Goal: Task Accomplishment & Management: Manage account settings

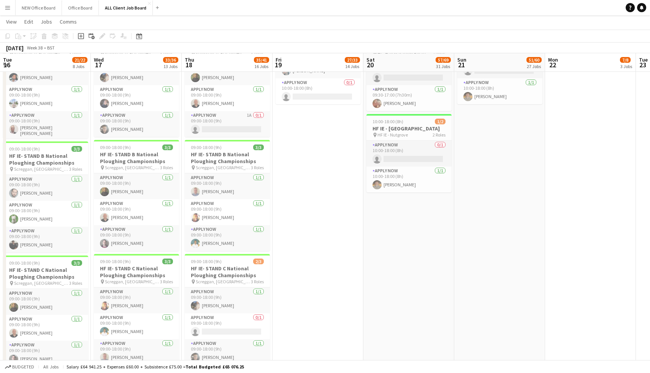
scroll to position [0, 296]
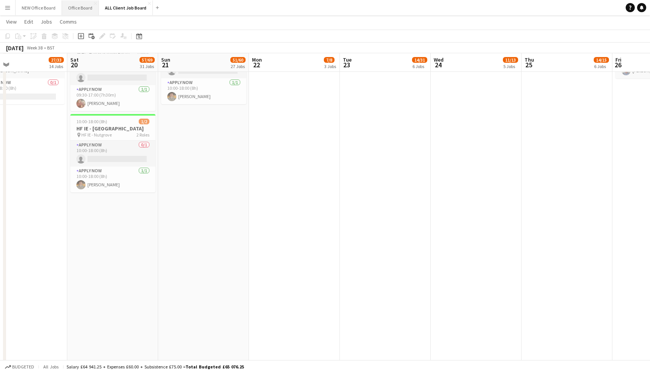
click at [72, 6] on button "Office Board Close" at bounding box center [80, 7] width 37 height 15
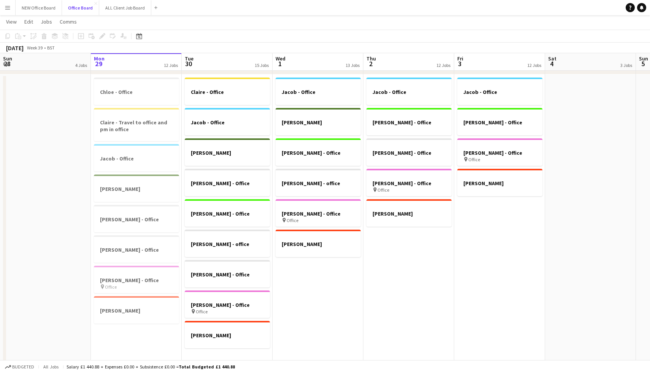
scroll to position [46, 0]
click at [117, 3] on button "ALL Client Job Board Close" at bounding box center [125, 7] width 52 height 15
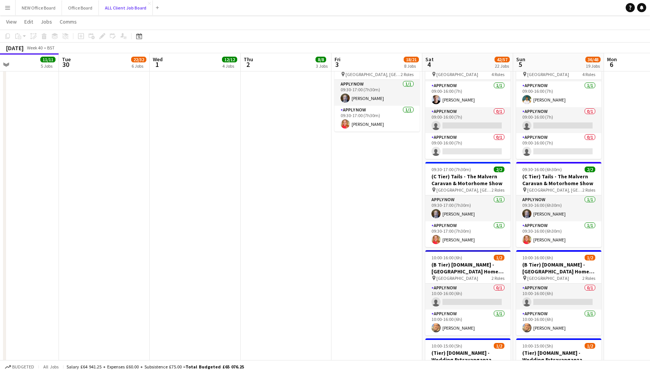
scroll to position [1879, 0]
click at [73, 9] on button "Office Board Close" at bounding box center [80, 7] width 37 height 15
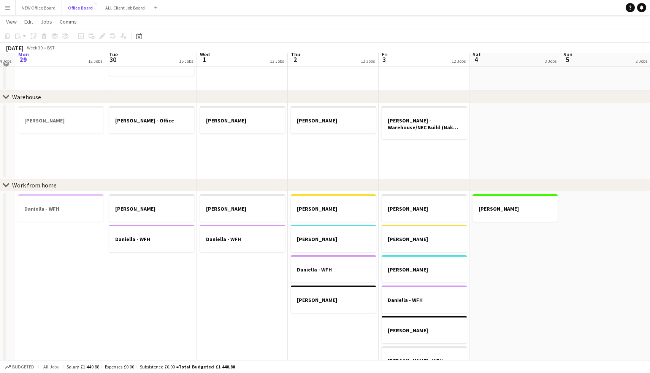
scroll to position [312, 0]
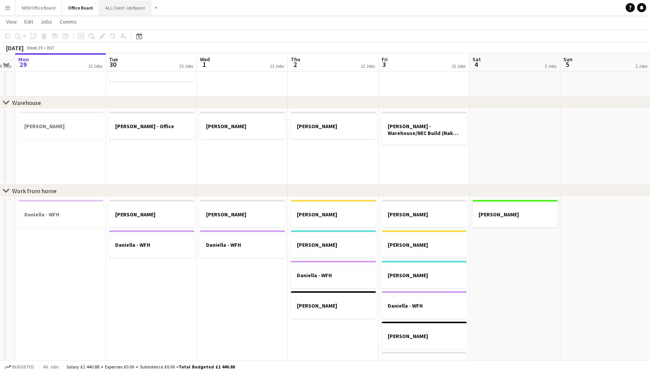
click at [118, 14] on button "ALL Client Job Board Close" at bounding box center [125, 7] width 52 height 15
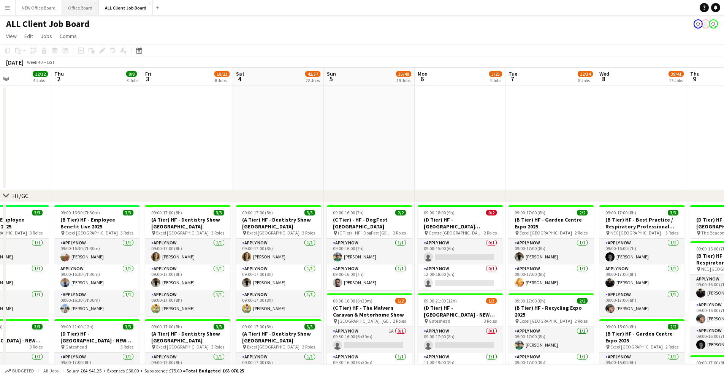
click at [76, 13] on button "Office Board Close" at bounding box center [80, 7] width 37 height 15
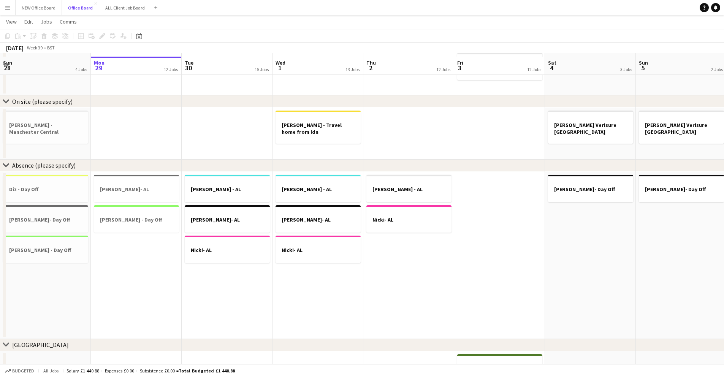
scroll to position [614, 0]
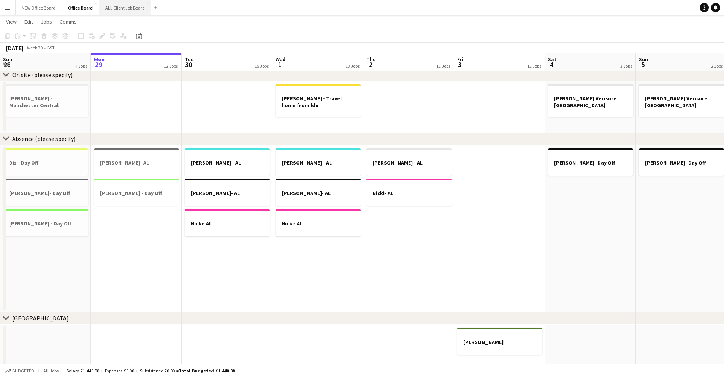
click at [127, 7] on button "ALL Client Job Board Close" at bounding box center [125, 7] width 52 height 15
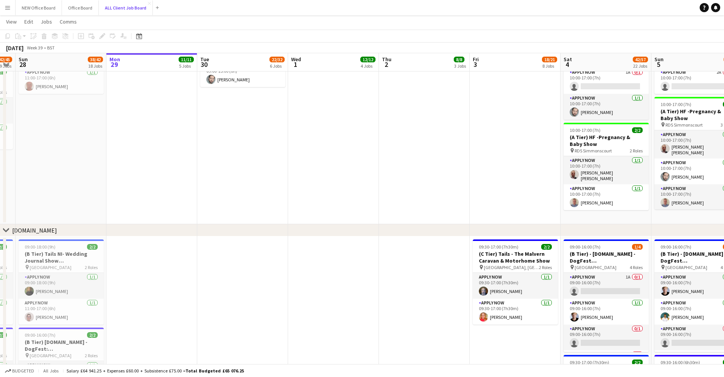
scroll to position [0, 159]
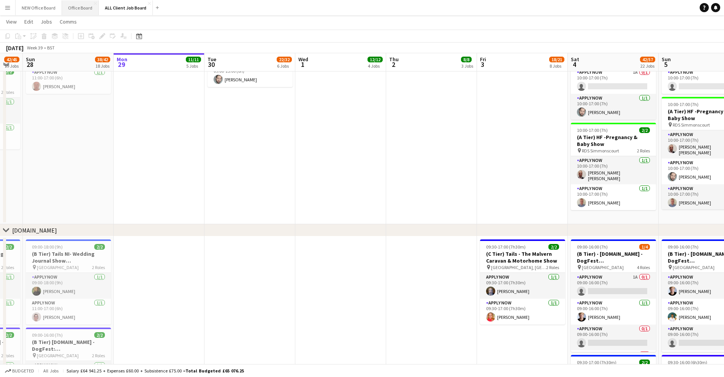
click at [93, 5] on button "Office Board Close" at bounding box center [80, 7] width 37 height 15
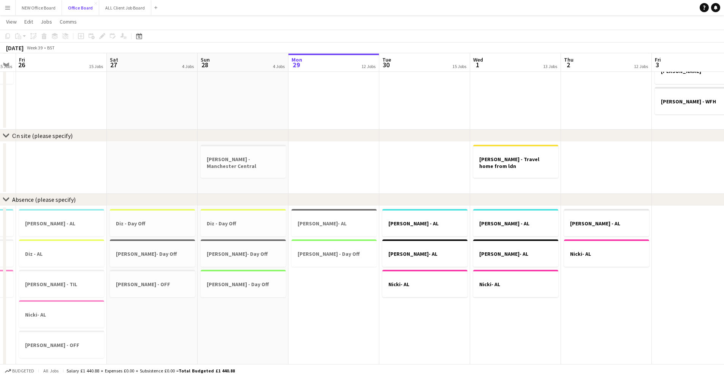
scroll to position [0, 165]
click at [99, 10] on button "ALL Client Job Board Close" at bounding box center [125, 7] width 52 height 15
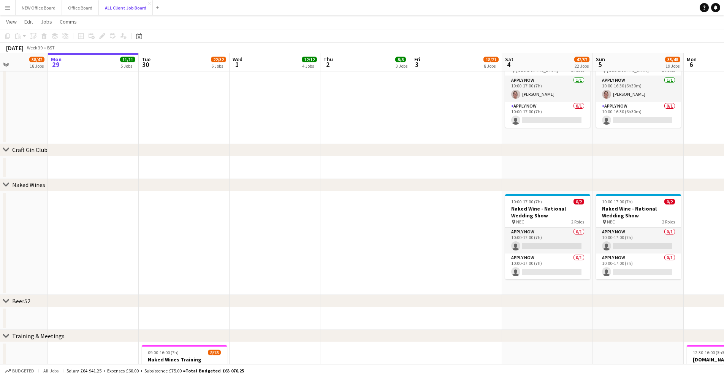
scroll to position [2444, 0]
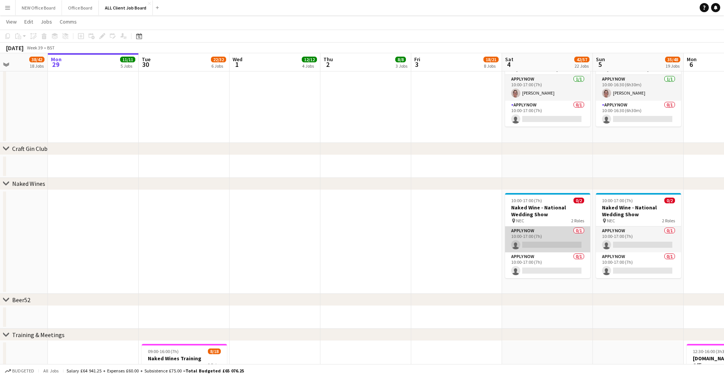
click at [569, 239] on app-card-role "APPLY NOW 0/1 10:00-17:00 (7h) single-neutral-actions" at bounding box center [547, 239] width 85 height 26
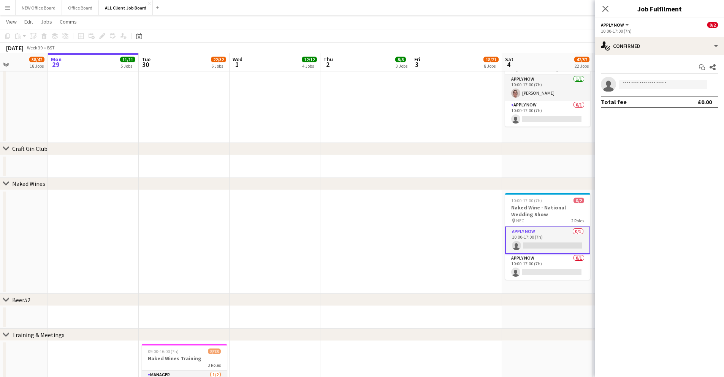
click at [470, 200] on app-date-cell at bounding box center [456, 242] width 91 height 104
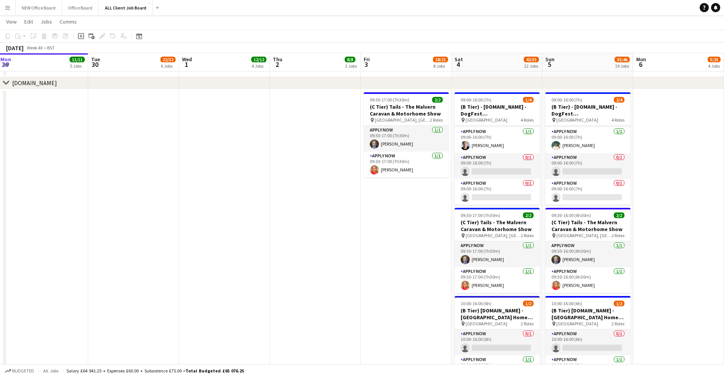
scroll to position [1916, 0]
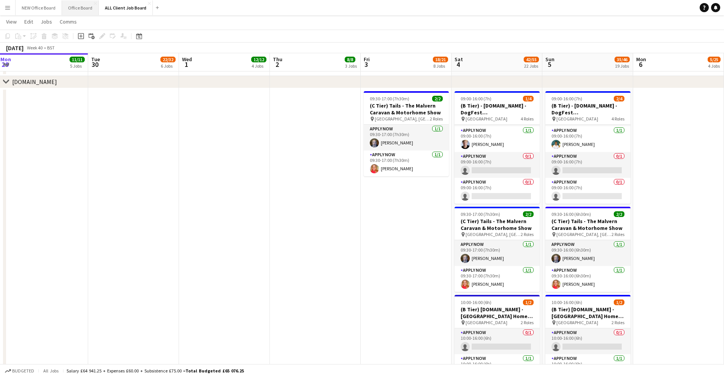
click at [82, 6] on button "Office Board Close" at bounding box center [80, 7] width 37 height 15
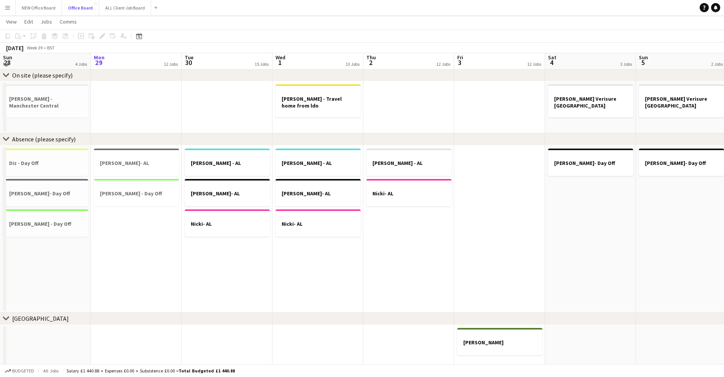
scroll to position [615, 0]
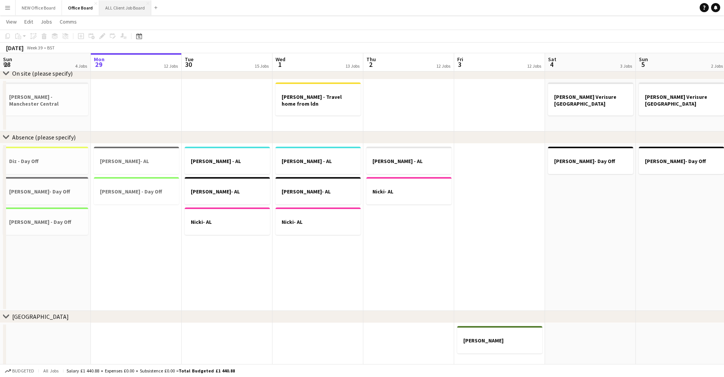
click at [105, 12] on button "ALL Client Job Board Close" at bounding box center [125, 7] width 52 height 15
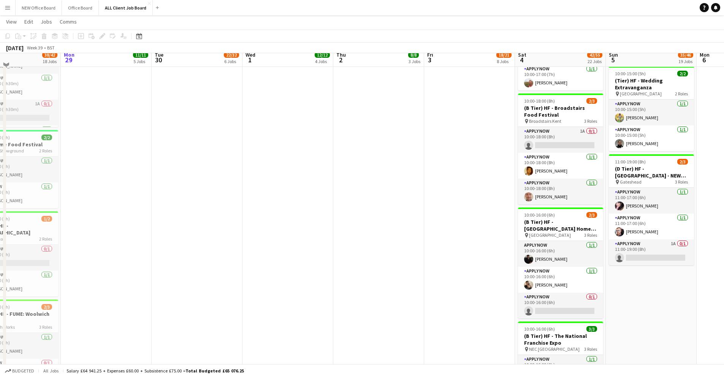
scroll to position [944, 0]
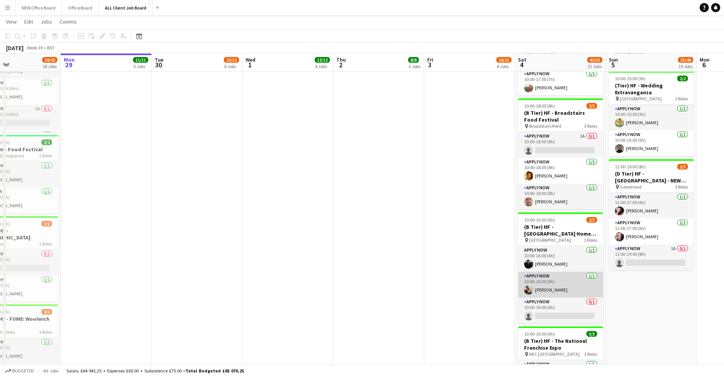
click at [536, 281] on app-card-role "APPLY NOW [DATE] 10:00-16:00 (6h) [PERSON_NAME]" at bounding box center [560, 285] width 85 height 26
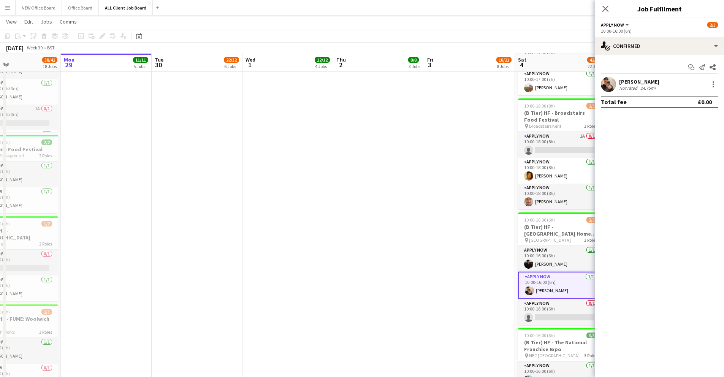
click at [609, 88] on app-user-avatar at bounding box center [608, 84] width 15 height 15
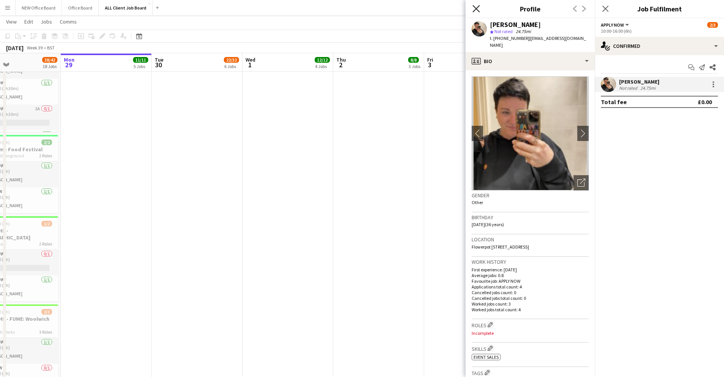
click at [475, 6] on icon "Close pop-in" at bounding box center [475, 8] width 7 height 7
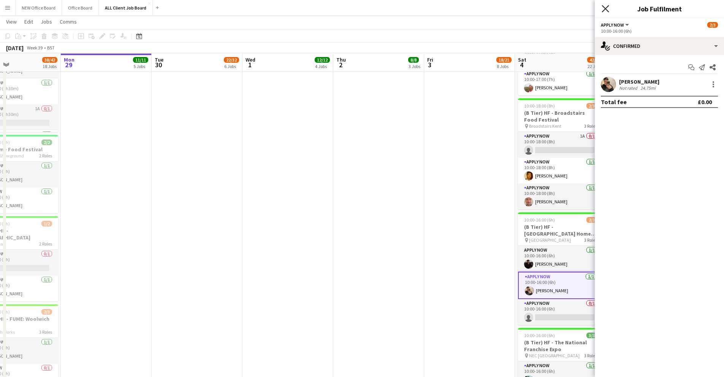
click at [607, 6] on icon at bounding box center [605, 8] width 7 height 7
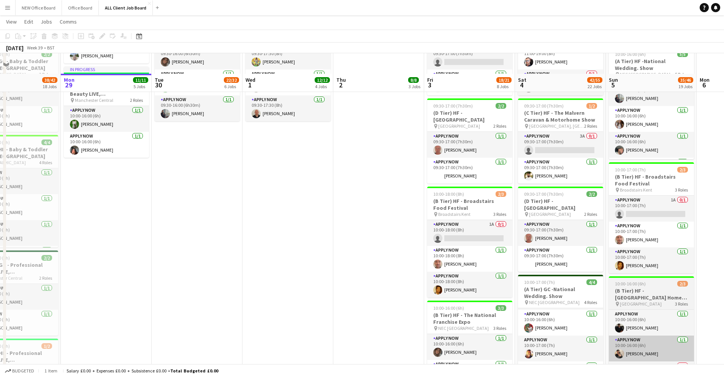
scroll to position [662, 0]
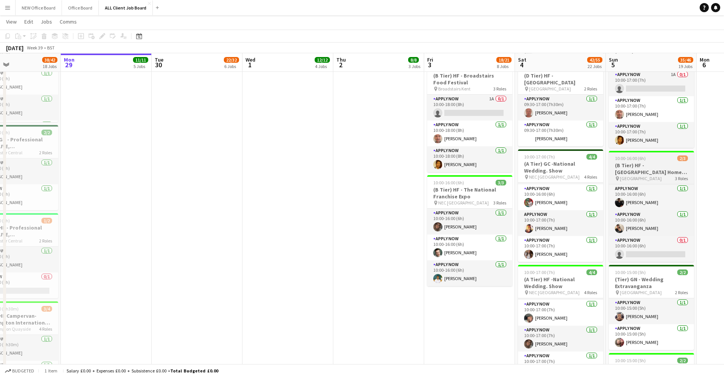
click at [649, 173] on h3 "(B Tier) HF - [GEOGRAPHIC_DATA] Home Improvement & Home Build Show" at bounding box center [651, 169] width 85 height 14
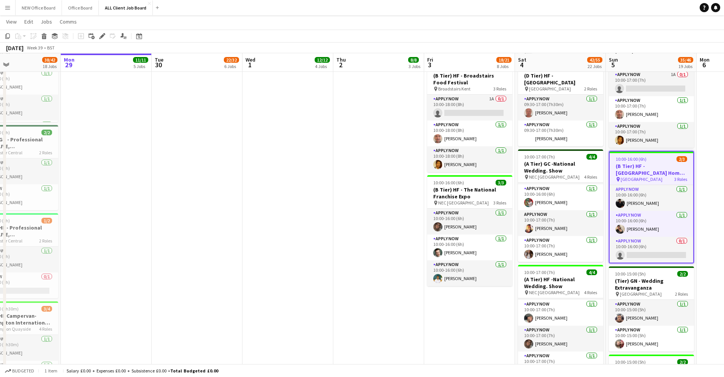
click at [649, 173] on h3 "(B Tier) HF - [GEOGRAPHIC_DATA] Home Improvement & Home Build Show" at bounding box center [652, 170] width 84 height 14
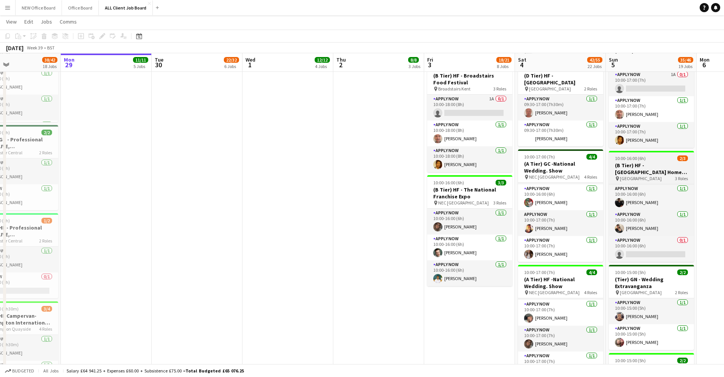
click at [649, 173] on h3 "(B Tier) HF - [GEOGRAPHIC_DATA] Home Improvement & Home Build Show" at bounding box center [651, 169] width 85 height 14
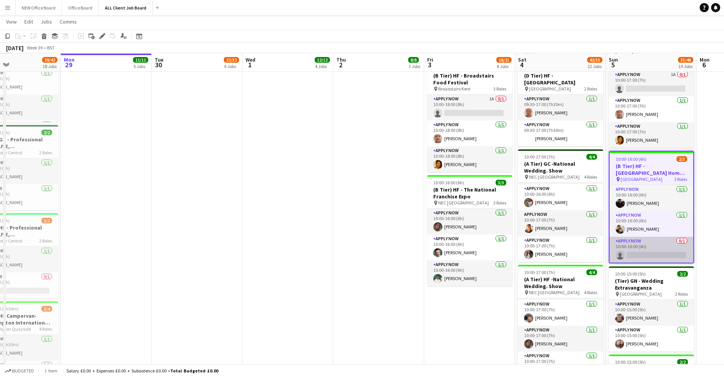
click at [649, 247] on app-card-role "APPLY NOW 0/1 10:00-16:00 (6h) single-neutral-actions" at bounding box center [652, 250] width 84 height 26
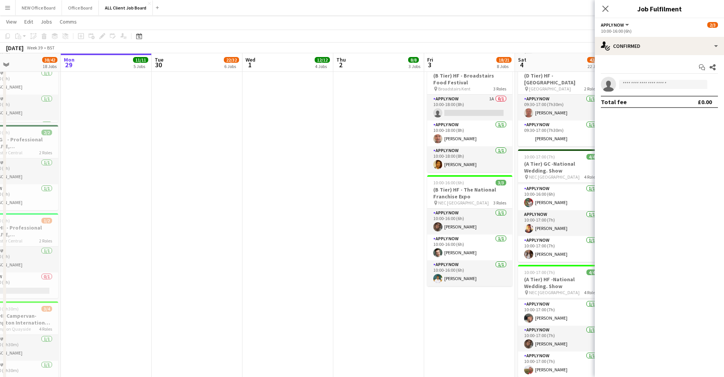
click at [649, 247] on app-card-role "APPLY NOW 0/1 10:00-16:00 (6h) single-neutral-actions" at bounding box center [651, 249] width 85 height 27
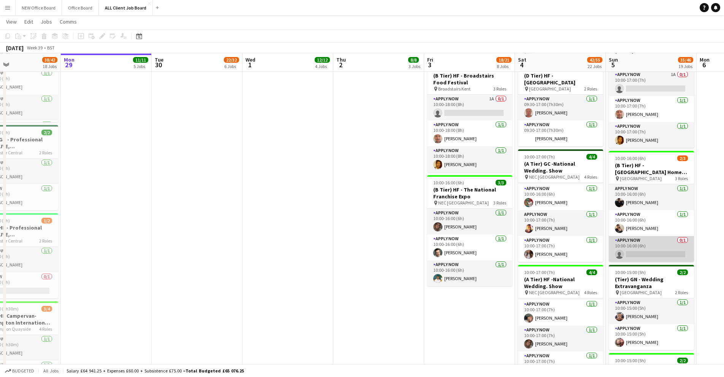
click at [649, 247] on app-card-role "APPLY NOW 0/1 10:00-16:00 (6h) single-neutral-actions" at bounding box center [651, 249] width 85 height 26
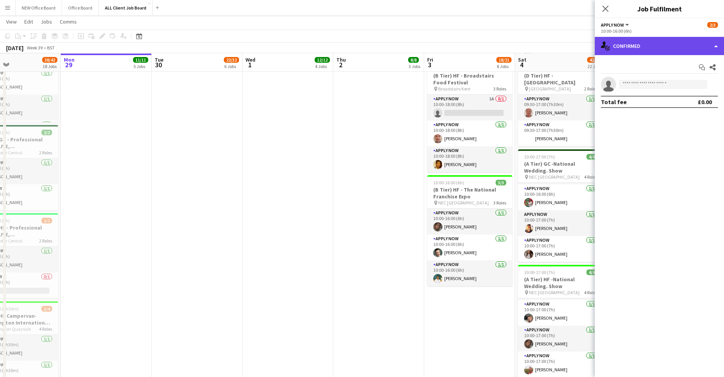
click at [649, 47] on div "single-neutral-actions-check-2 Confirmed" at bounding box center [659, 46] width 129 height 18
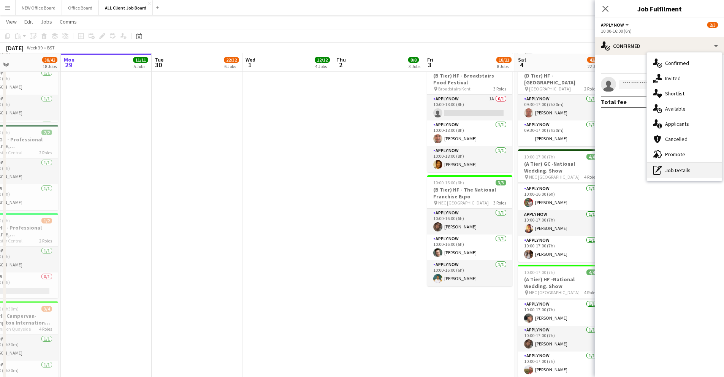
click at [649, 174] on div "pen-write Job Details" at bounding box center [684, 170] width 75 height 15
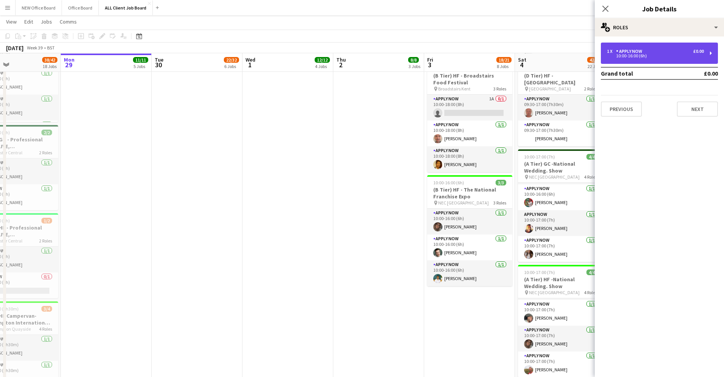
click at [649, 55] on div "10:00-16:00 (6h)" at bounding box center [655, 56] width 97 height 4
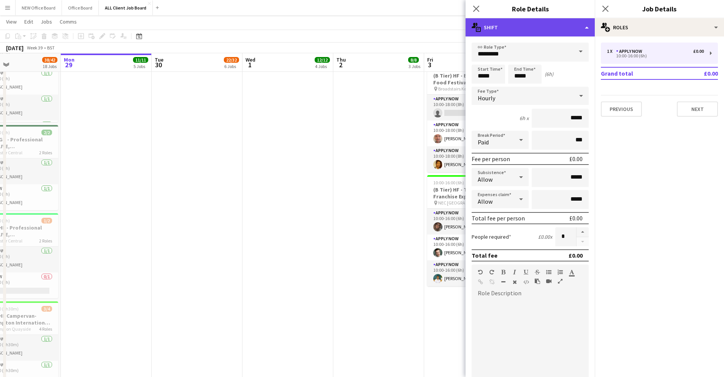
click at [586, 25] on div "multiple-actions-text Shift" at bounding box center [530, 27] width 129 height 18
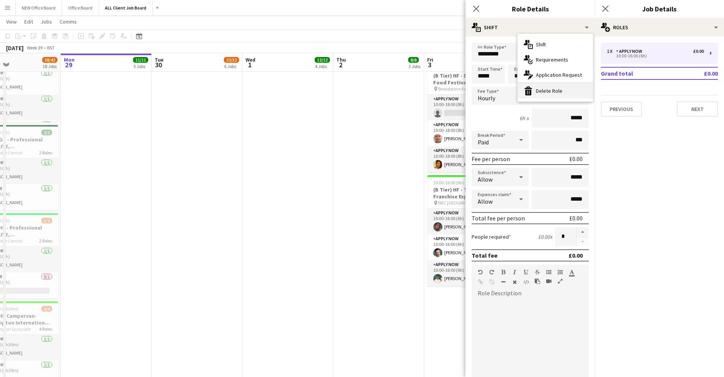
click at [550, 89] on div "bin-2 Delete Role" at bounding box center [555, 90] width 75 height 15
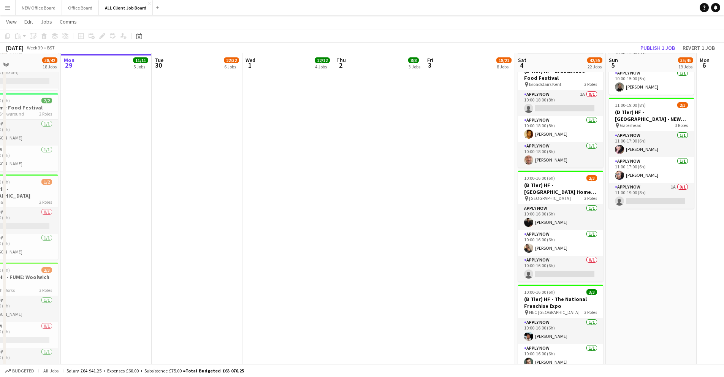
scroll to position [986, 0]
click at [553, 259] on app-card-role "APPLY NOW 0/1 10:00-16:00 (6h) single-neutral-actions" at bounding box center [560, 268] width 85 height 26
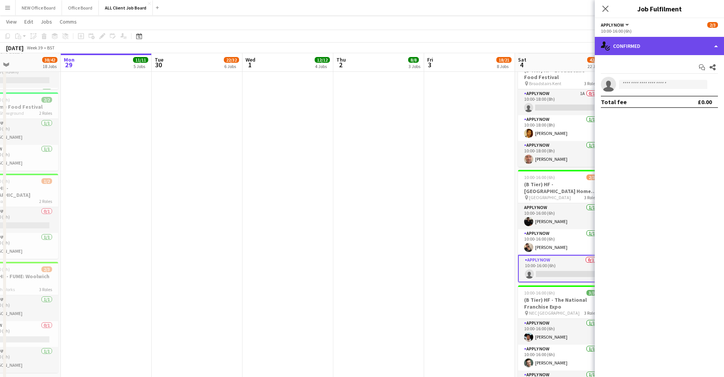
click at [649, 46] on div "single-neutral-actions-check-2 Confirmed" at bounding box center [659, 46] width 129 height 18
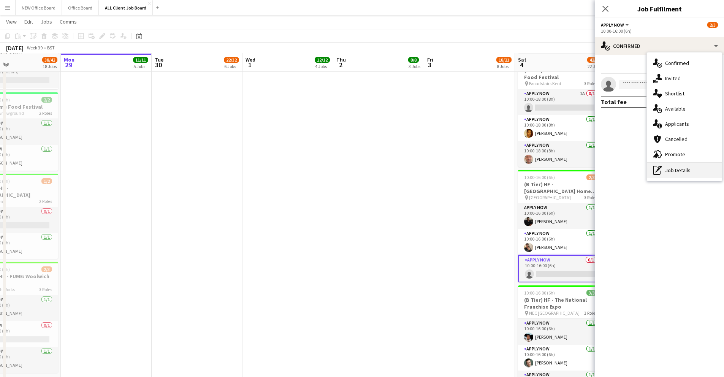
click at [649, 173] on div "pen-write Job Details" at bounding box center [684, 170] width 75 height 15
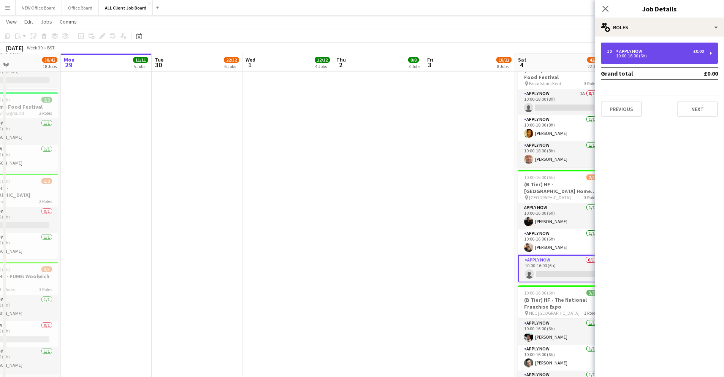
click at [642, 56] on div "10:00-16:00 (6h)" at bounding box center [655, 56] width 97 height 4
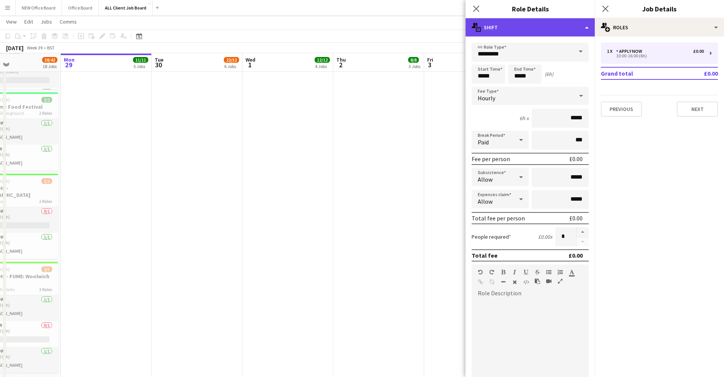
click at [585, 29] on div "multiple-actions-text Shift" at bounding box center [530, 27] width 129 height 18
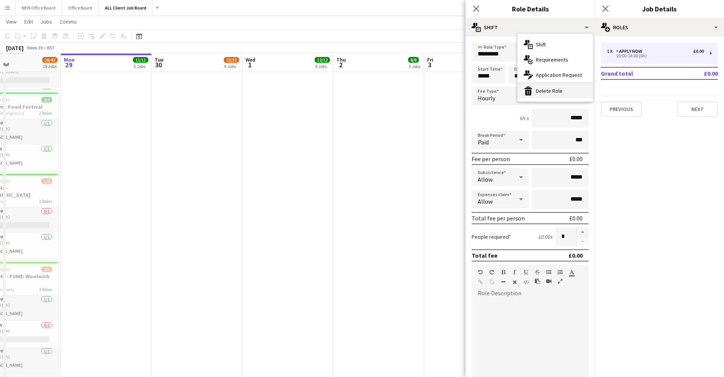
click at [557, 92] on div "bin-2 Delete Role" at bounding box center [555, 90] width 75 height 15
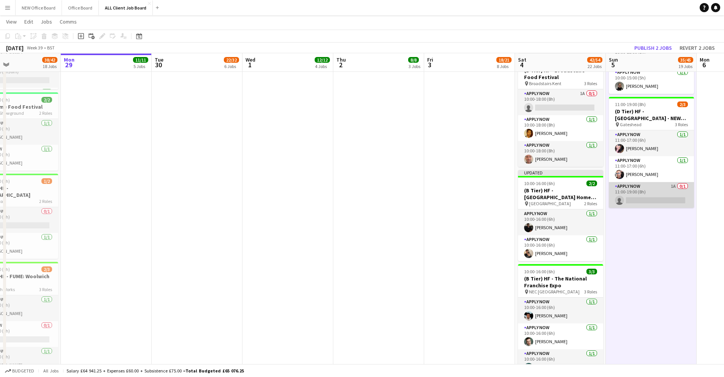
click at [649, 186] on app-card-role "APPLY NOW 1A 0/1 11:00-19:00 (8h) single-neutral-actions" at bounding box center [651, 195] width 85 height 26
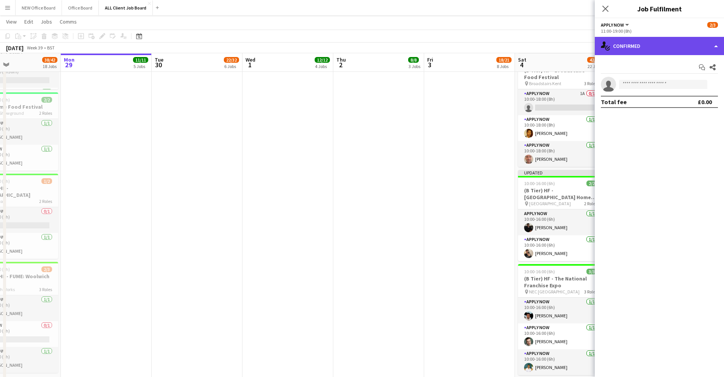
click at [649, 44] on div "single-neutral-actions-check-2 Confirmed" at bounding box center [659, 46] width 129 height 18
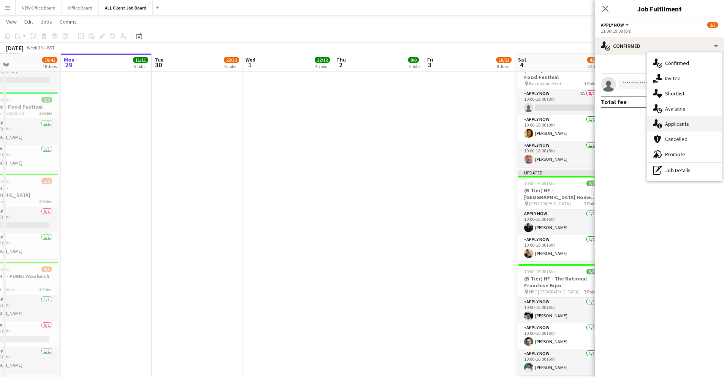
click at [649, 124] on span "Applicants" at bounding box center [677, 123] width 24 height 7
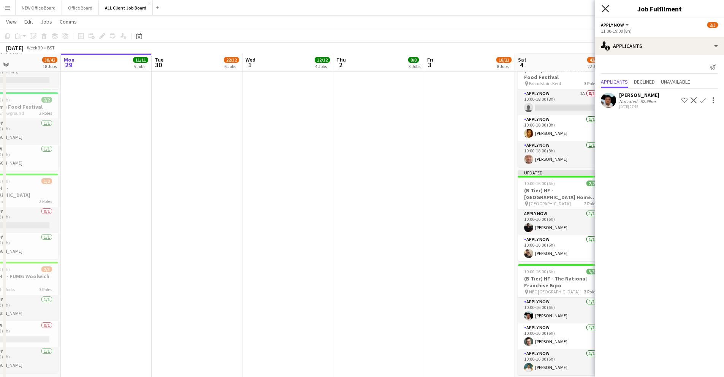
click at [607, 9] on icon "Close pop-in" at bounding box center [605, 8] width 7 height 7
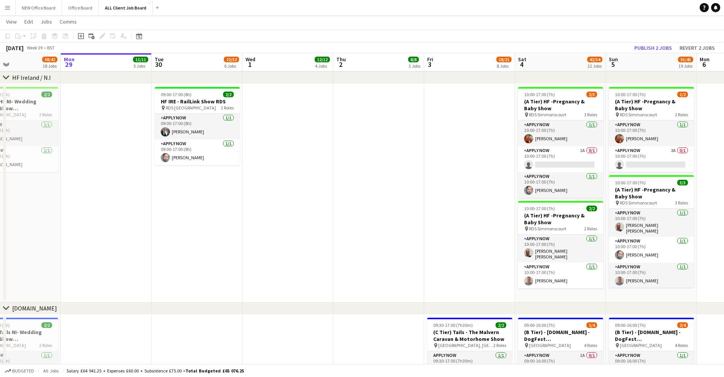
scroll to position [1689, 0]
click at [649, 155] on app-card-role "APPLY NOW 2A 0/1 10:00-17:00 (7h) single-neutral-actions" at bounding box center [651, 160] width 85 height 26
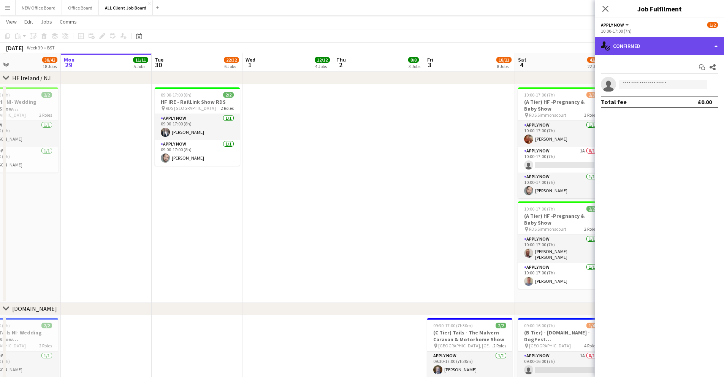
click at [649, 41] on div "single-neutral-actions-check-2 Confirmed" at bounding box center [659, 46] width 129 height 18
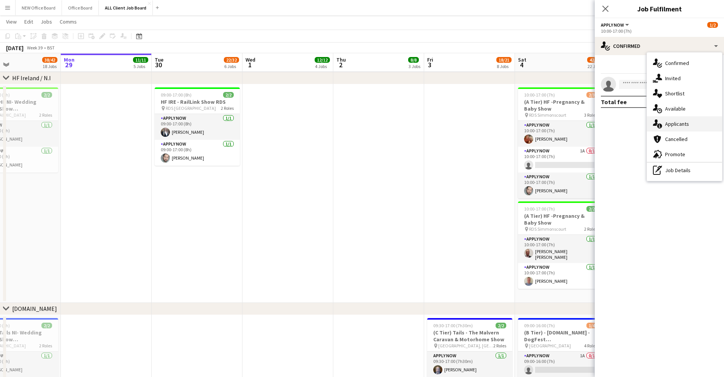
click at [649, 124] on span "Applicants" at bounding box center [677, 123] width 24 height 7
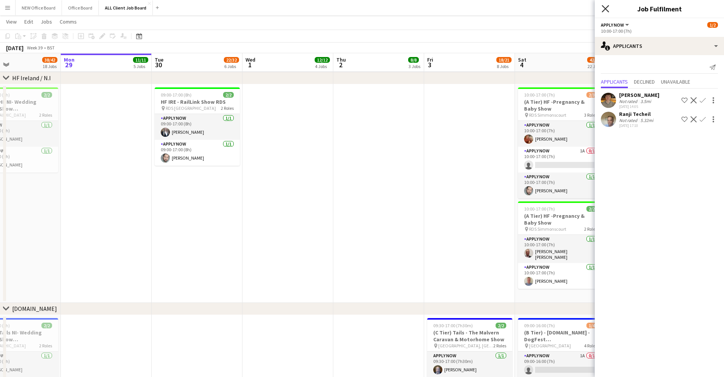
click at [604, 9] on icon at bounding box center [605, 8] width 7 height 7
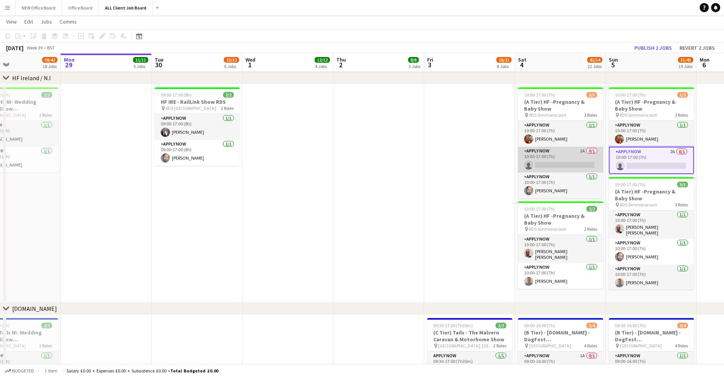
click at [571, 152] on app-card-role "APPLY NOW 1A 0/1 10:00-17:00 (7h) single-neutral-actions" at bounding box center [560, 160] width 85 height 26
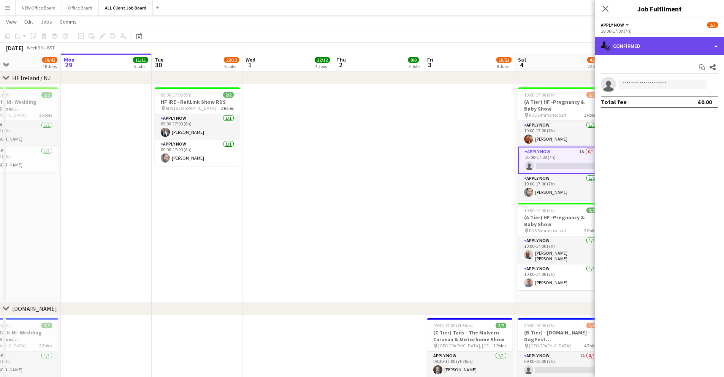
click at [649, 45] on div "single-neutral-actions-check-2 Confirmed" at bounding box center [659, 46] width 129 height 18
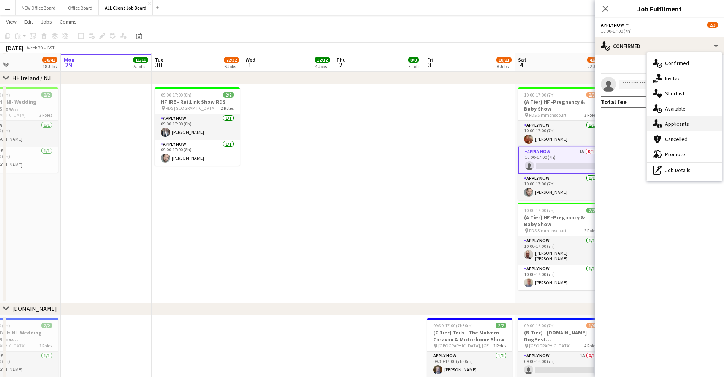
click at [649, 122] on span "Applicants" at bounding box center [677, 123] width 24 height 7
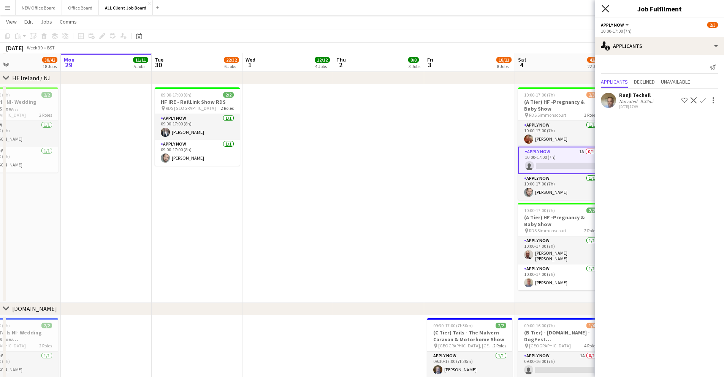
click at [605, 6] on icon "Close pop-in" at bounding box center [605, 8] width 7 height 7
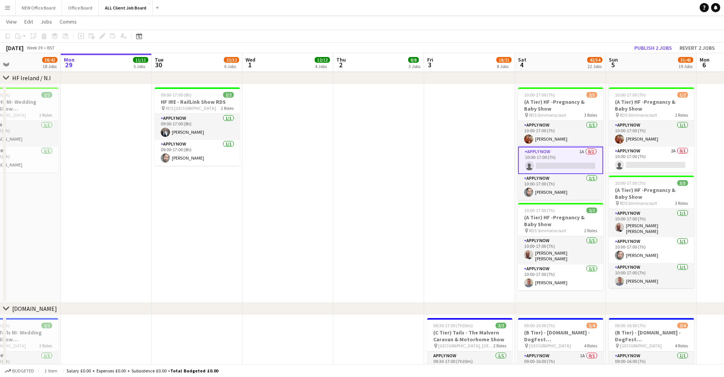
click at [497, 187] on app-date-cell at bounding box center [469, 193] width 91 height 219
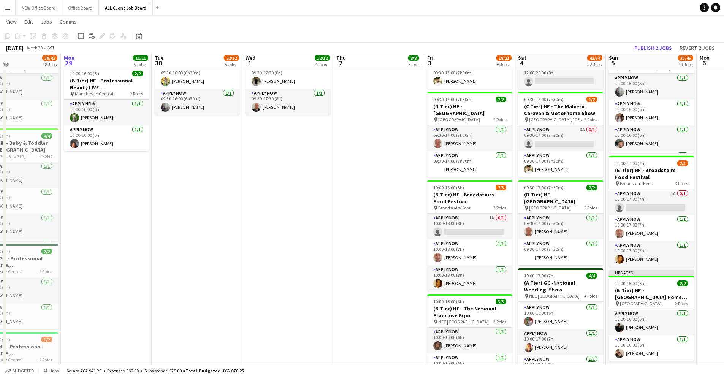
scroll to position [541, 0]
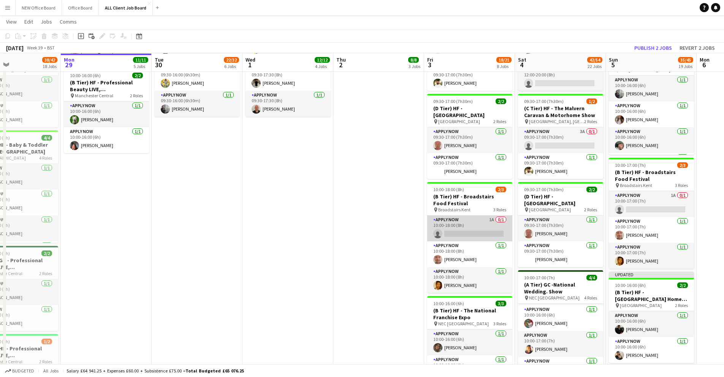
click at [470, 222] on app-card-role "APPLY NOW 1A 0/1 10:00-18:00 (8h) single-neutral-actions" at bounding box center [469, 228] width 85 height 26
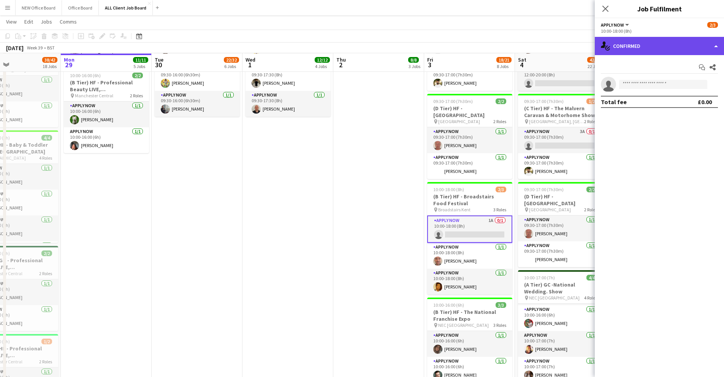
click at [646, 48] on div "single-neutral-actions-check-2 Confirmed" at bounding box center [659, 46] width 129 height 18
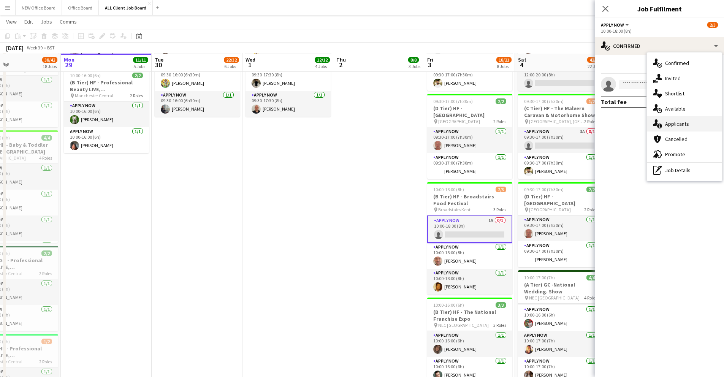
click at [649, 128] on div "single-neutral-actions-information Applicants" at bounding box center [684, 123] width 75 height 15
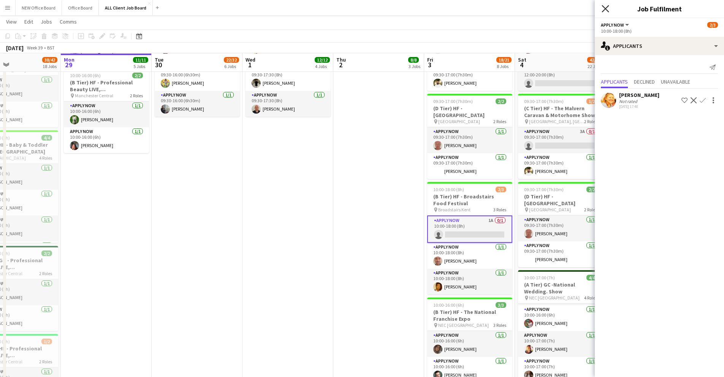
click at [608, 11] on icon at bounding box center [605, 8] width 7 height 7
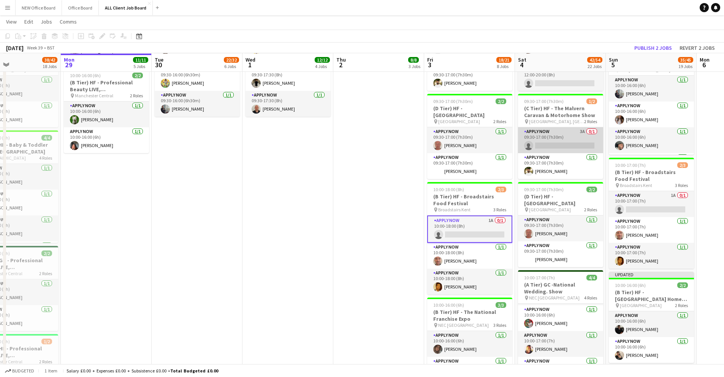
click at [575, 139] on app-card-role "APPLY NOW 3A 0/1 09:30-17:00 (7h30m) single-neutral-actions" at bounding box center [560, 140] width 85 height 26
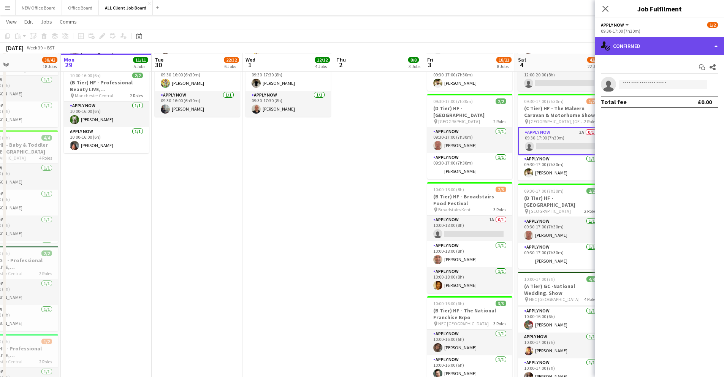
click at [649, 43] on div "single-neutral-actions-check-2 Confirmed" at bounding box center [659, 46] width 129 height 18
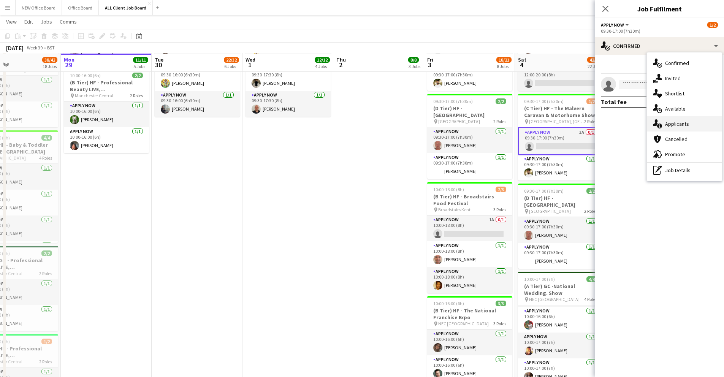
click at [649, 122] on span "Applicants" at bounding box center [677, 123] width 24 height 7
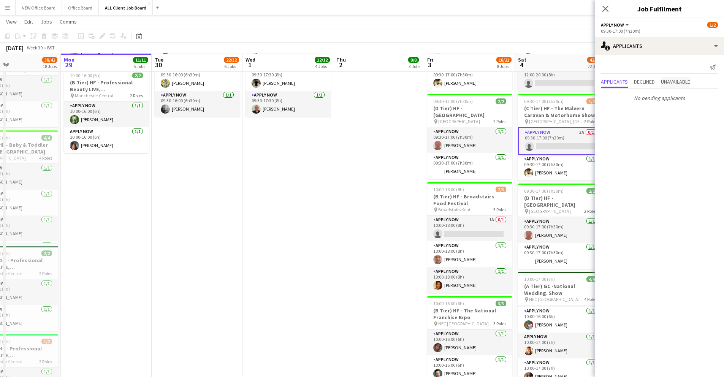
click at [649, 84] on span "Unavailable" at bounding box center [675, 81] width 29 height 5
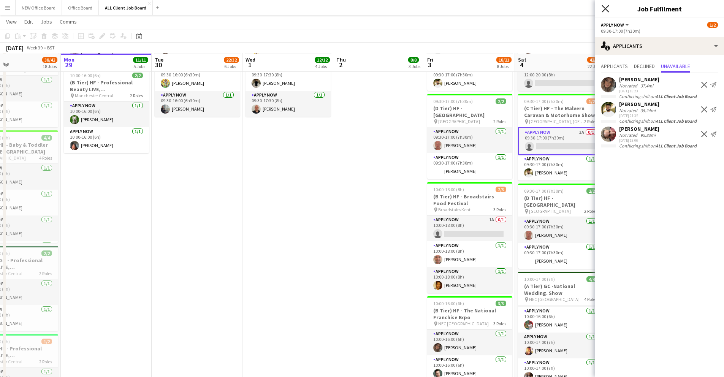
click at [604, 11] on icon "Close pop-in" at bounding box center [605, 8] width 7 height 7
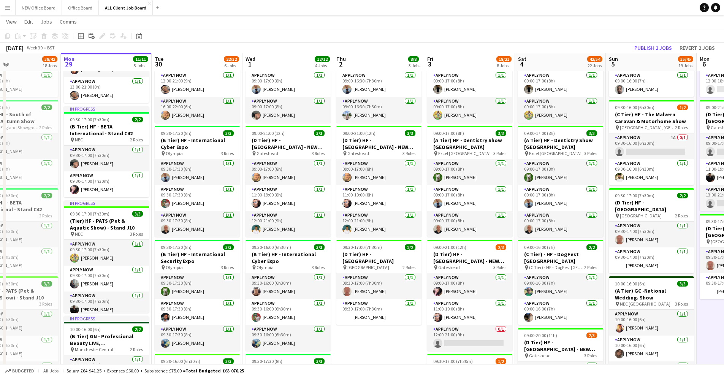
scroll to position [192, 0]
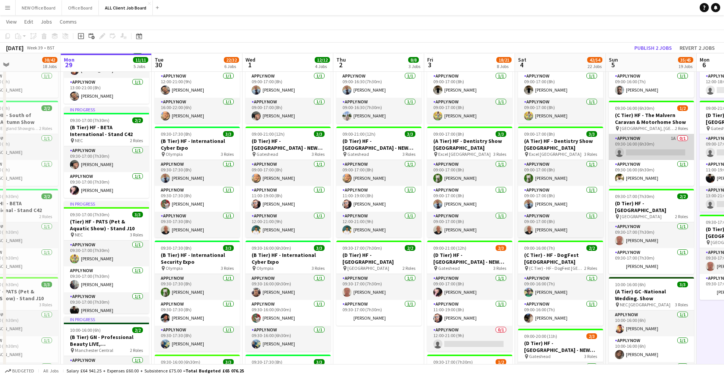
click at [638, 155] on app-card-role "APPLY NOW 1A 0/1 09:30-16:00 (6h30m) single-neutral-actions" at bounding box center [651, 147] width 85 height 26
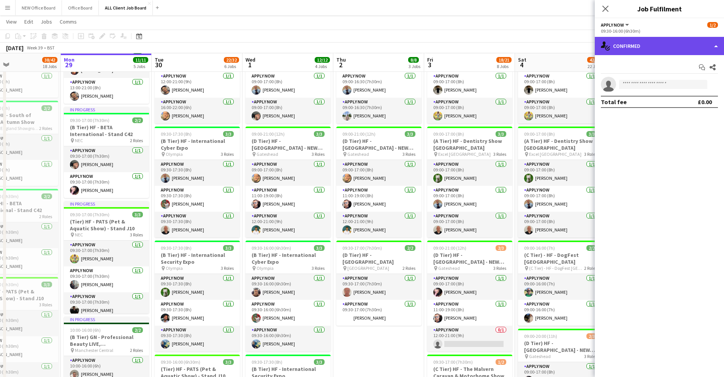
click at [635, 47] on div "single-neutral-actions-check-2 Confirmed" at bounding box center [659, 46] width 129 height 18
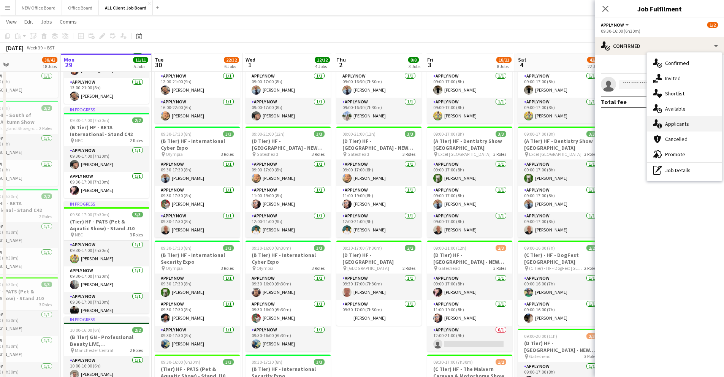
click at [649, 122] on span "Applicants" at bounding box center [677, 123] width 24 height 7
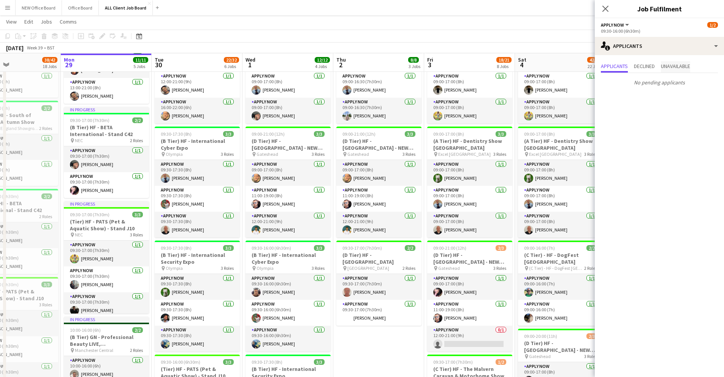
click at [649, 64] on span "Unavailable" at bounding box center [675, 65] width 29 height 5
click at [608, 10] on icon "Close pop-in" at bounding box center [605, 8] width 7 height 7
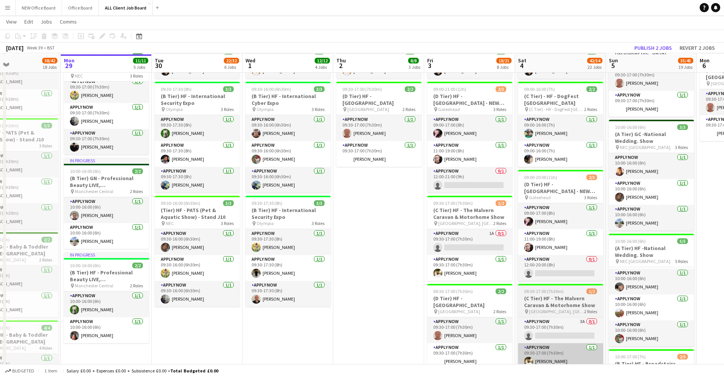
scroll to position [346, 0]
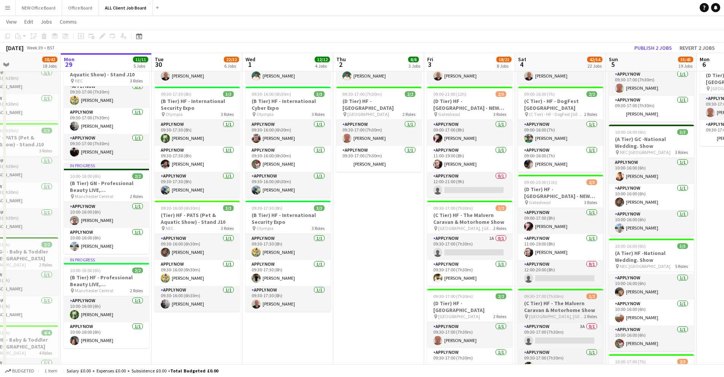
click at [564, 308] on h3 "(C Tier) HF - The Malvern Caravan & Motorhome Show" at bounding box center [560, 307] width 85 height 14
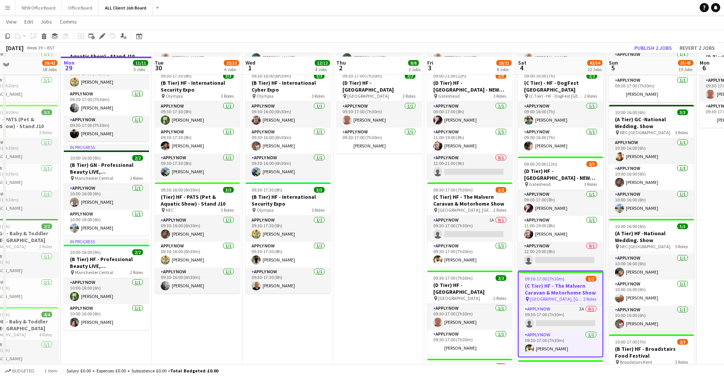
scroll to position [367, 0]
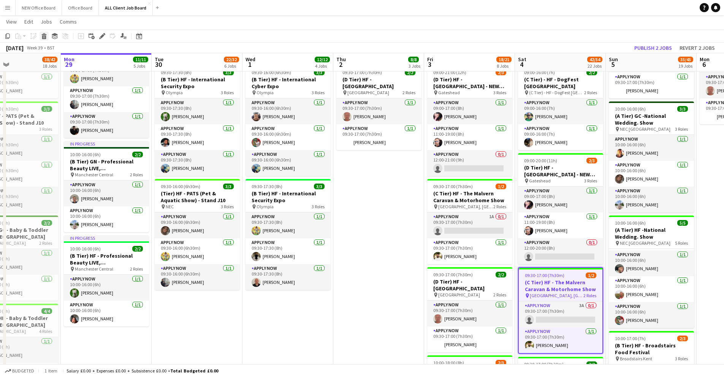
click at [45, 38] on icon at bounding box center [44, 37] width 4 height 4
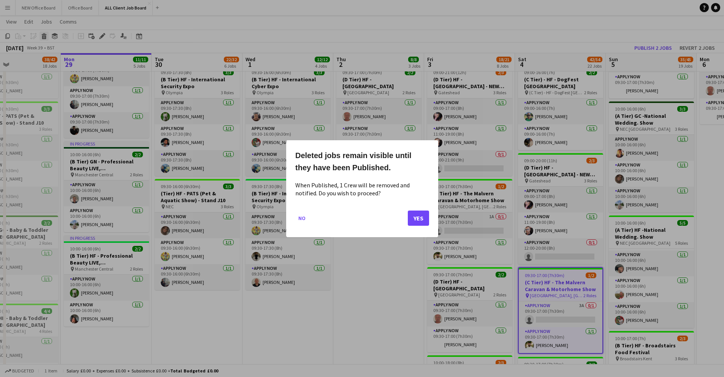
scroll to position [0, 0]
click at [413, 212] on button "Yes" at bounding box center [418, 217] width 21 height 15
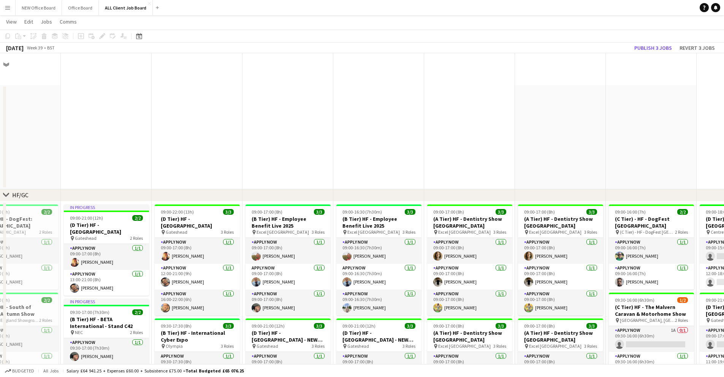
scroll to position [367, 0]
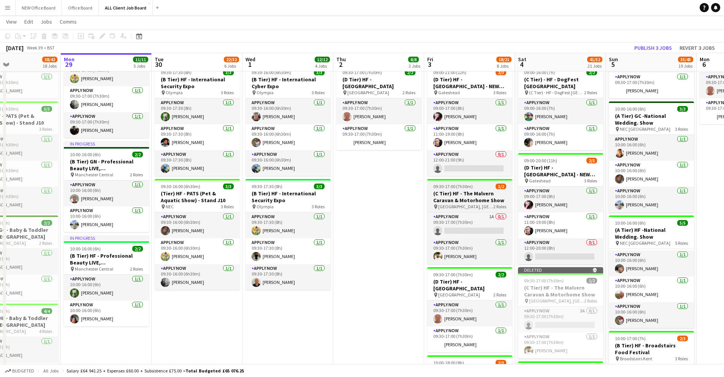
click at [482, 211] on app-job-card "09:30-17:00 (7h30m) 1/2 (C Tier) HF - The Malvern Caravan & Motorhome Show pin …" at bounding box center [469, 221] width 85 height 85
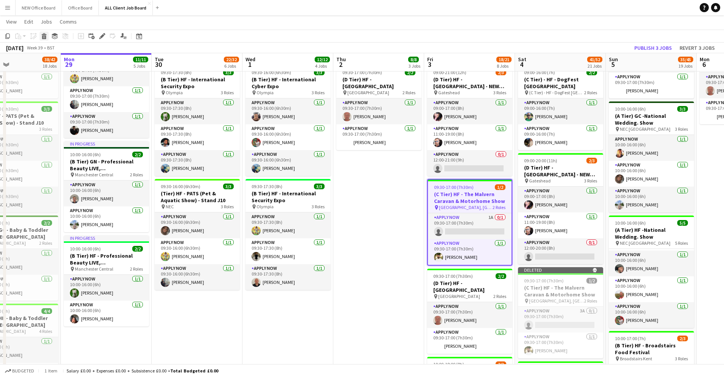
click at [44, 36] on icon "Delete" at bounding box center [44, 36] width 6 height 6
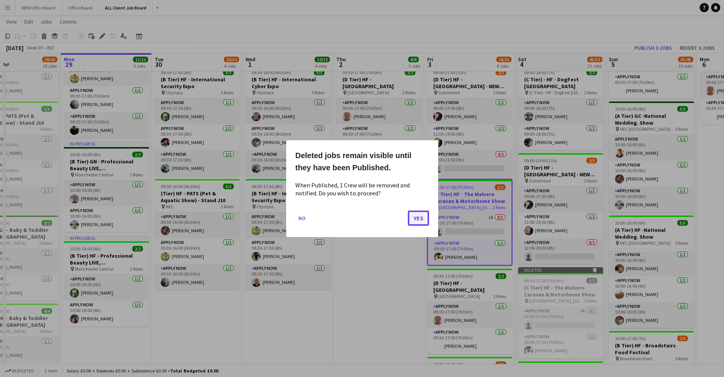
click at [421, 219] on button "Yes" at bounding box center [418, 217] width 21 height 15
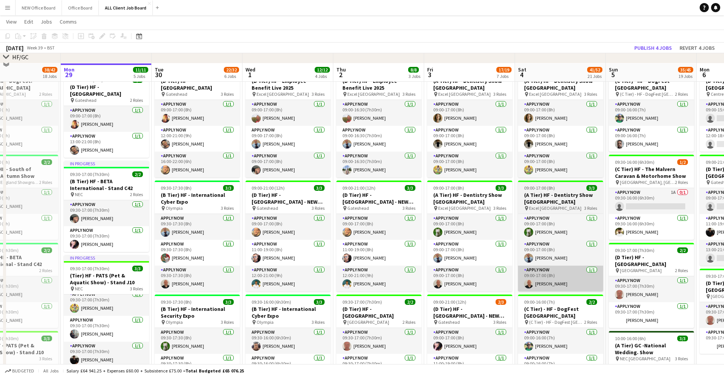
scroll to position [134, 0]
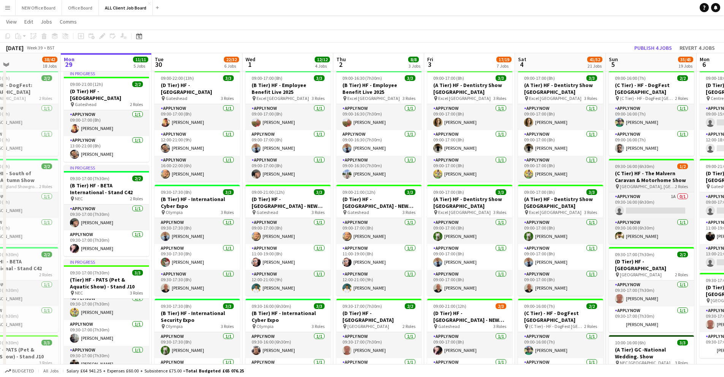
click at [640, 188] on span "[GEOGRAPHIC_DATA], [GEOGRAPHIC_DATA]" at bounding box center [647, 187] width 55 height 6
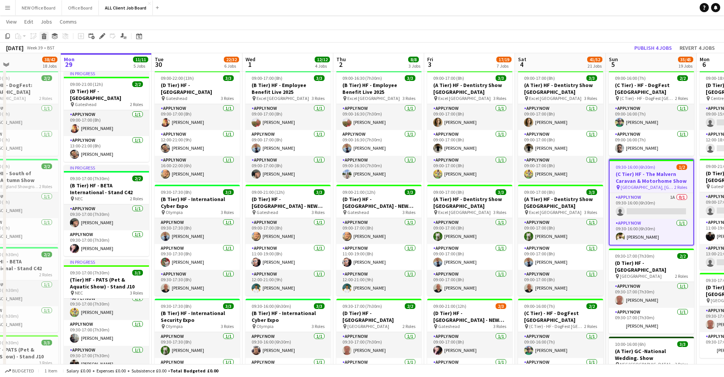
click at [45, 36] on icon at bounding box center [44, 37] width 4 height 4
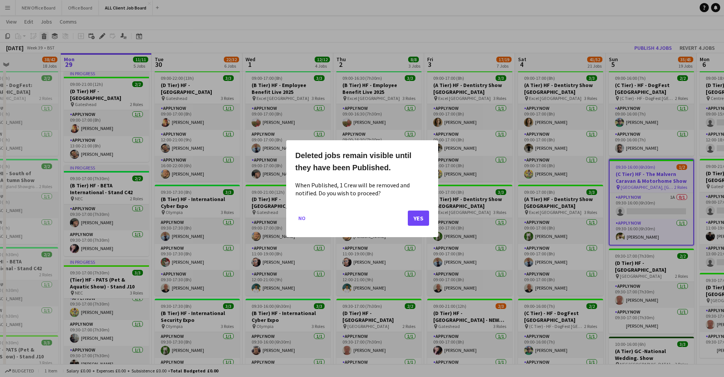
scroll to position [0, 0]
click at [429, 224] on div "Deleted jobs remain visible until they have been Published. When Published, 1 C…" at bounding box center [362, 188] width 152 height 97
click at [412, 217] on button "Yes" at bounding box center [418, 217] width 21 height 15
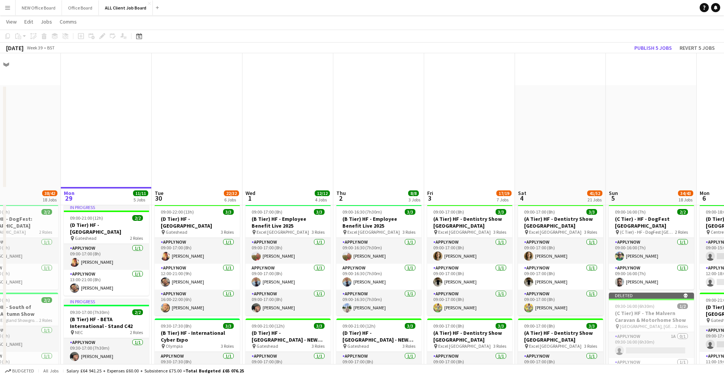
scroll to position [134, 0]
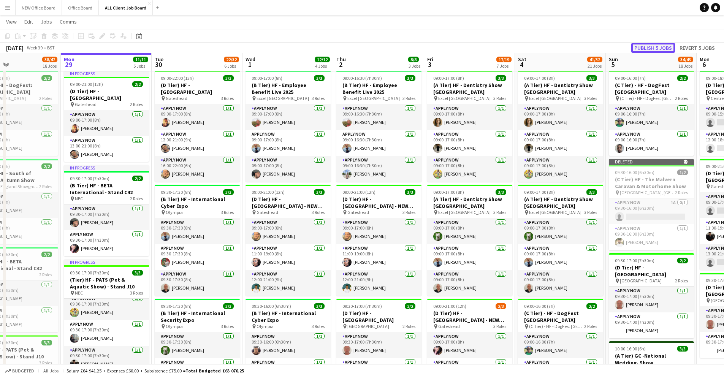
click at [649, 45] on button "Publish 5 jobs" at bounding box center [653, 48] width 44 height 10
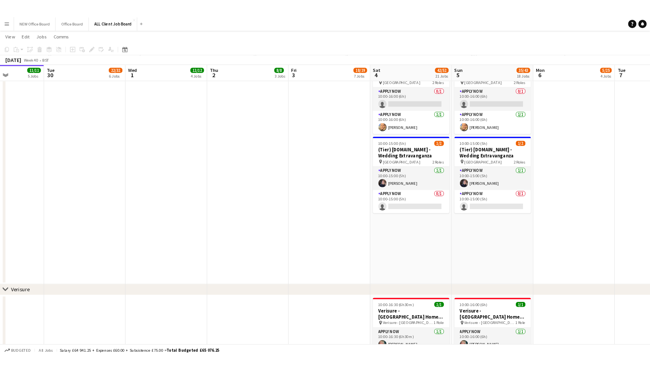
scroll to position [2003, 0]
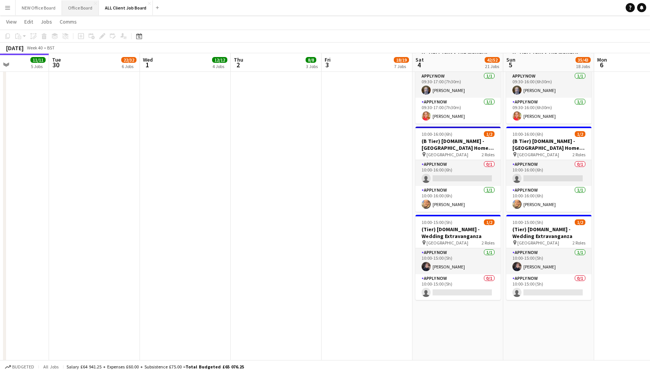
click at [82, 1] on button "Office Board Close" at bounding box center [80, 7] width 37 height 15
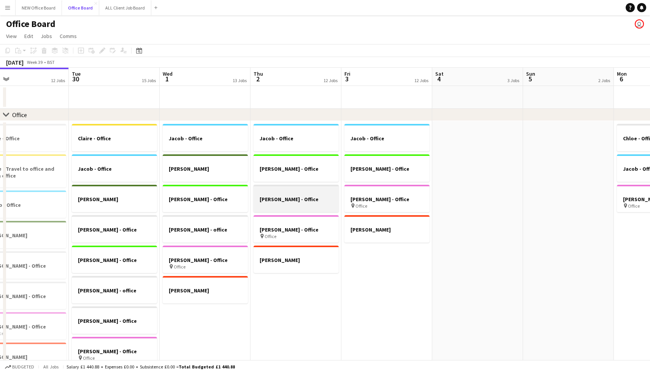
scroll to position [0, 298]
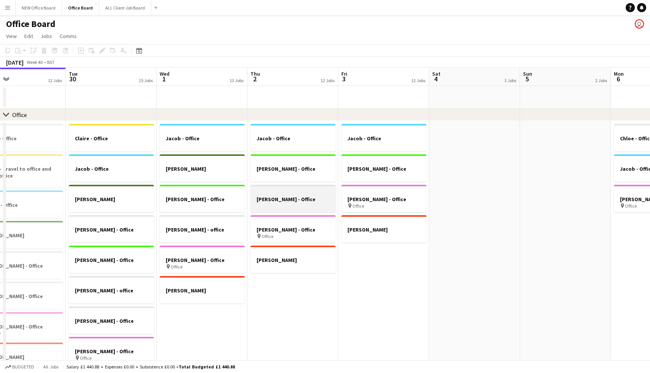
click at [318, 203] on div at bounding box center [292, 206] width 85 height 6
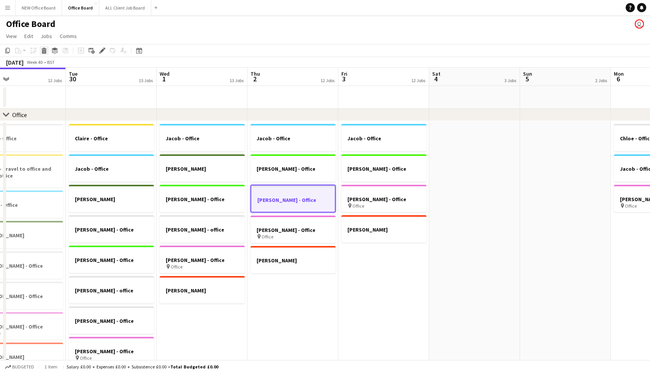
click at [43, 53] on icon at bounding box center [44, 52] width 4 height 4
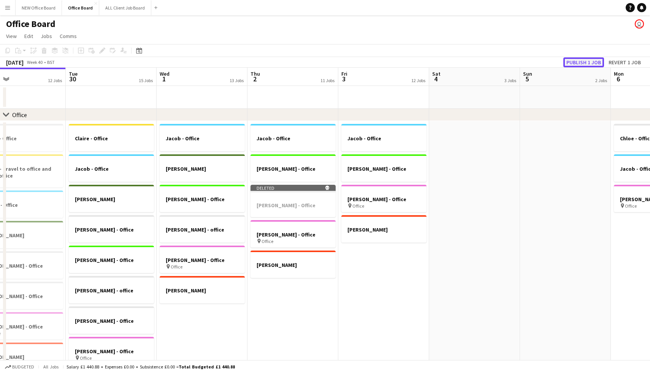
click at [575, 62] on button "Publish 1 job" at bounding box center [583, 62] width 41 height 10
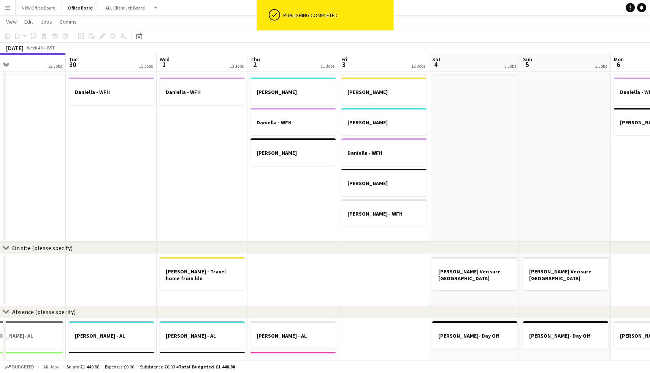
scroll to position [443, 0]
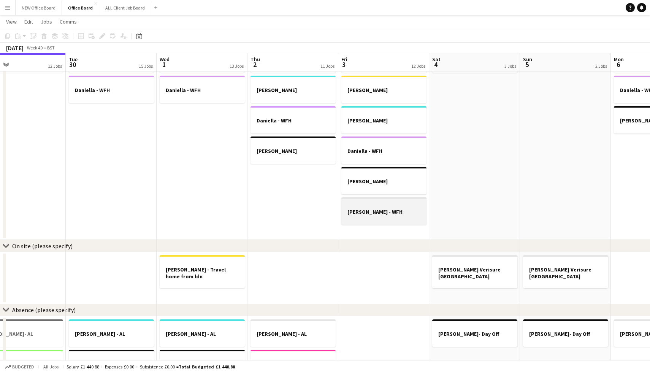
click at [373, 217] on div at bounding box center [383, 218] width 85 height 6
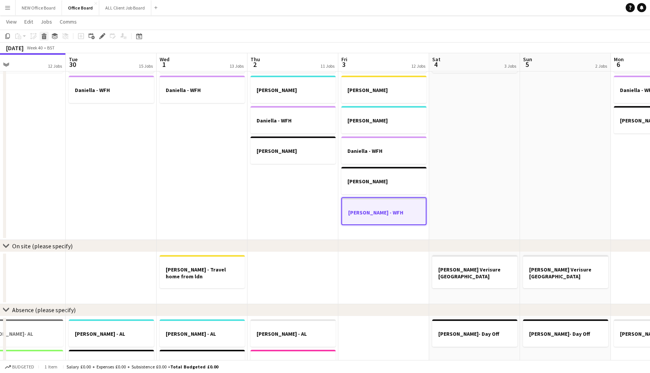
click at [45, 36] on icon at bounding box center [44, 37] width 4 height 4
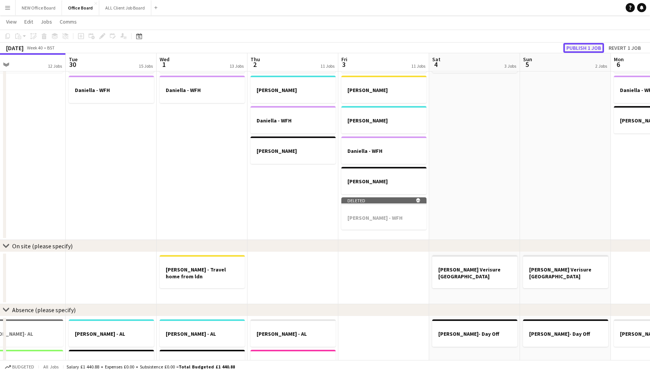
click at [590, 46] on button "Publish 1 job" at bounding box center [583, 48] width 41 height 10
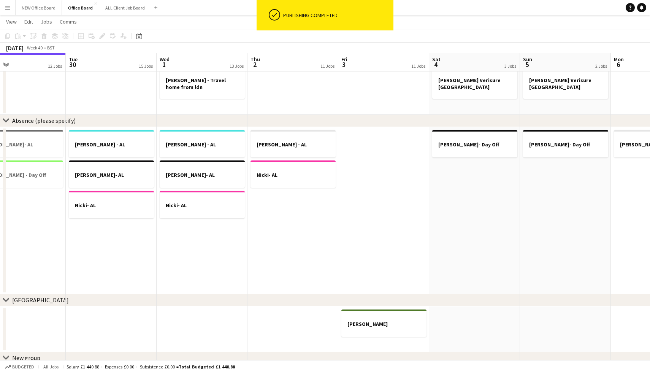
scroll to position [601, 0]
click at [313, 196] on app-date-cell "[PERSON_NAME] - AL Nicki- AL" at bounding box center [292, 210] width 91 height 167
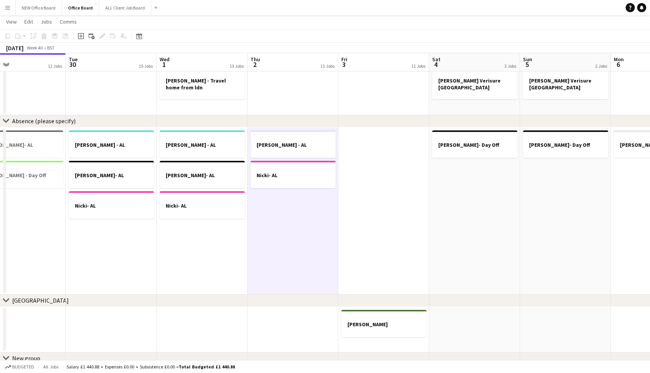
click at [313, 196] on app-date-cell "[PERSON_NAME] - AL Nicki- AL" at bounding box center [292, 210] width 91 height 167
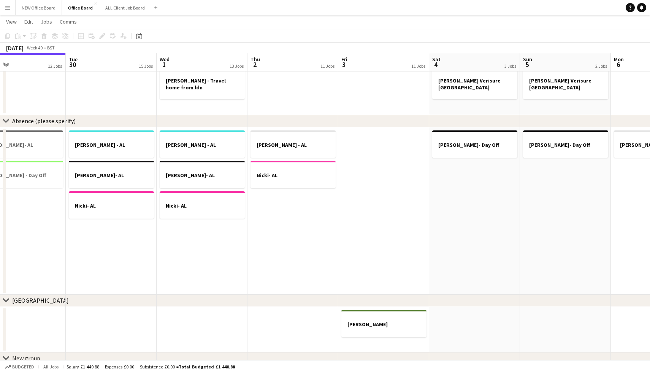
click at [313, 196] on app-date-cell "[PERSON_NAME] - AL Nicki- AL" at bounding box center [292, 210] width 91 height 167
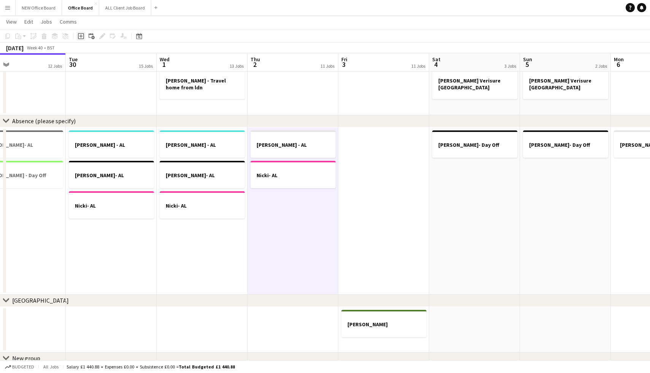
click at [84, 36] on div "Add job" at bounding box center [80, 36] width 9 height 9
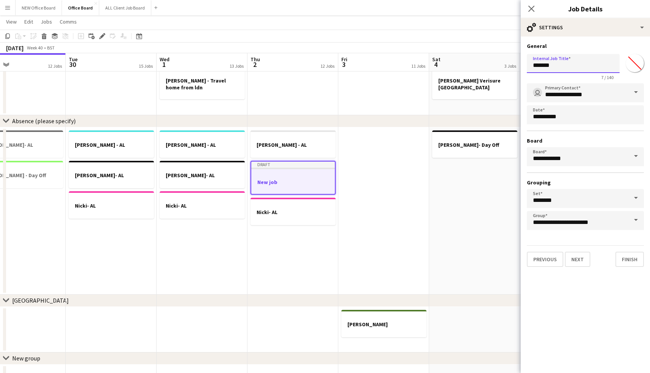
click at [551, 68] on input "*******" at bounding box center [573, 63] width 93 height 19
drag, startPoint x: 554, startPoint y: 67, endPoint x: 486, endPoint y: 61, distance: 68.7
click at [486, 61] on body "Menu Boards Boards Boards All jobs Status Workforce Workforce My Workforce Recr…" at bounding box center [325, 214] width 650 height 1631
type input "*"
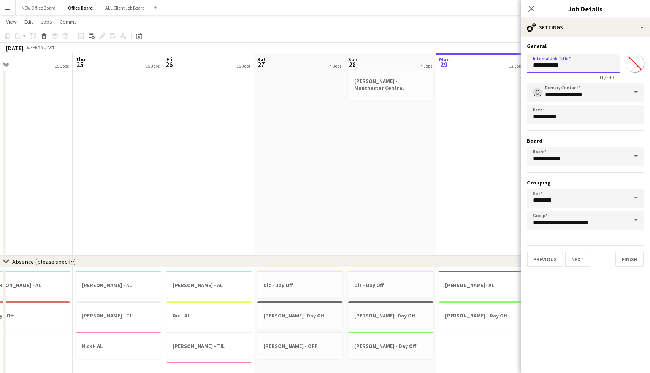
scroll to position [0, 206]
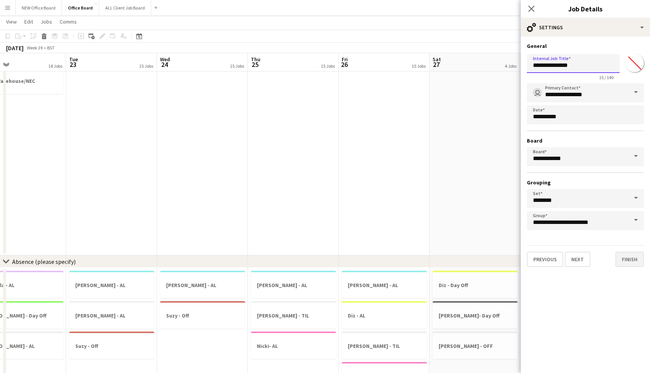
type input "**********"
click at [629, 263] on button "Finish" at bounding box center [629, 259] width 29 height 15
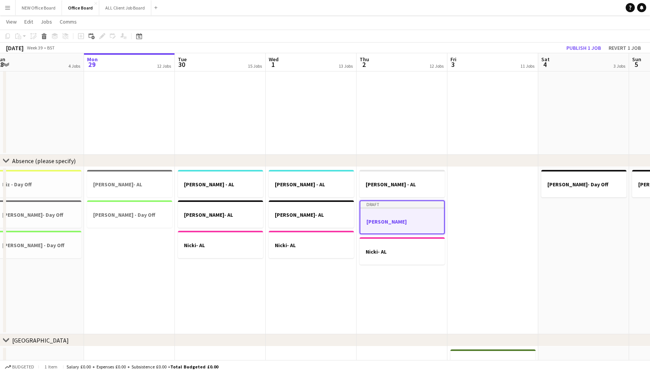
scroll to position [0, 205]
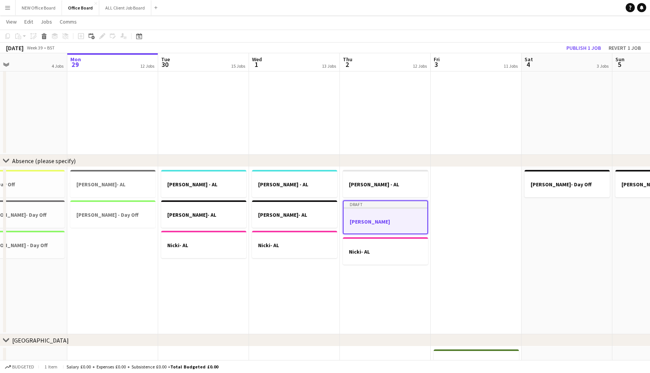
click at [481, 190] on app-date-cell at bounding box center [476, 250] width 91 height 167
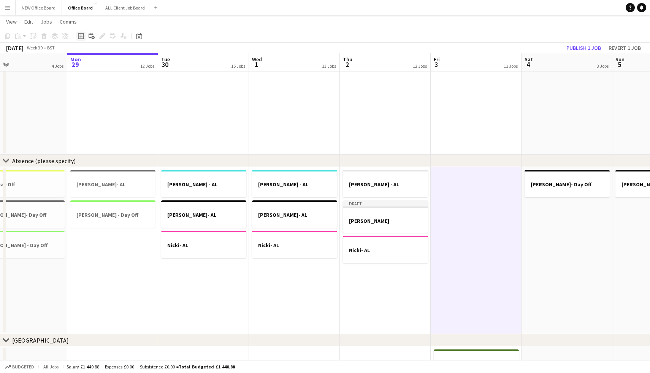
click at [81, 33] on icon at bounding box center [81, 36] width 6 height 6
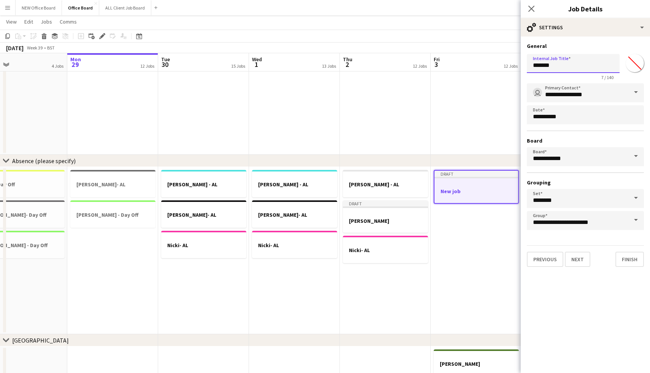
drag, startPoint x: 576, startPoint y: 68, endPoint x: 496, endPoint y: 65, distance: 80.7
click at [496, 65] on body "Menu Boards Boards Boards All jobs Status Workforce Workforce My Workforce Recr…" at bounding box center [325, 191] width 650 height 1847
type input "**********"
click at [634, 257] on button "Finish" at bounding box center [629, 259] width 29 height 15
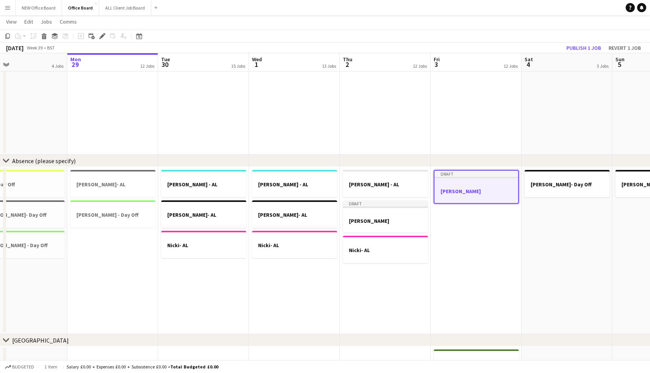
click at [532, 139] on app-date-cell "[PERSON_NAME] Verisure [GEOGRAPHIC_DATA]" at bounding box center [566, 59] width 91 height 192
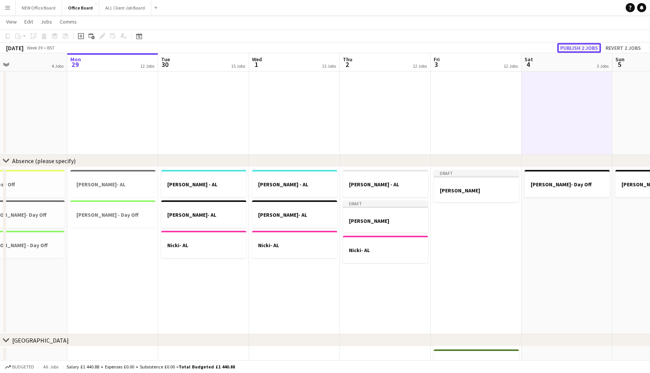
click at [576, 46] on button "Publish 2 jobs" at bounding box center [579, 48] width 44 height 10
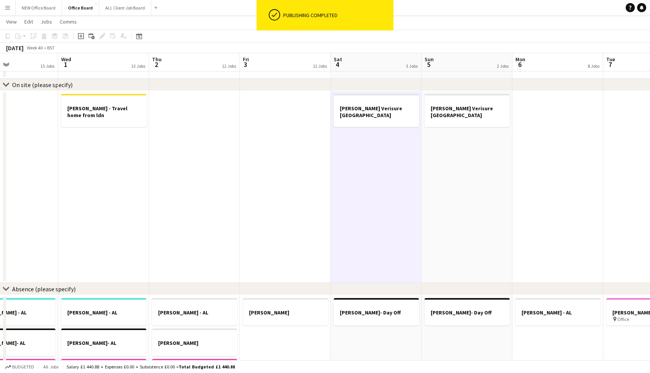
scroll to position [0, 250]
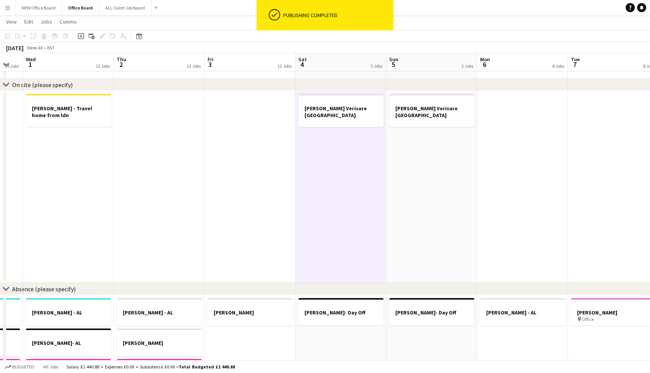
click at [351, 130] on app-date-cell "[PERSON_NAME] Verisure [GEOGRAPHIC_DATA]" at bounding box center [340, 187] width 91 height 192
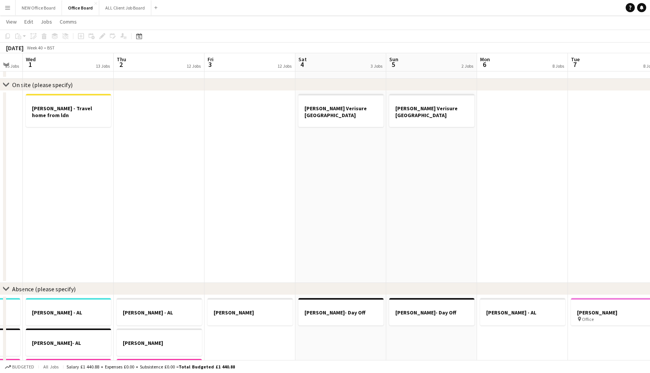
click at [351, 130] on app-date-cell "[PERSON_NAME] Verisure [GEOGRAPHIC_DATA]" at bounding box center [340, 187] width 91 height 192
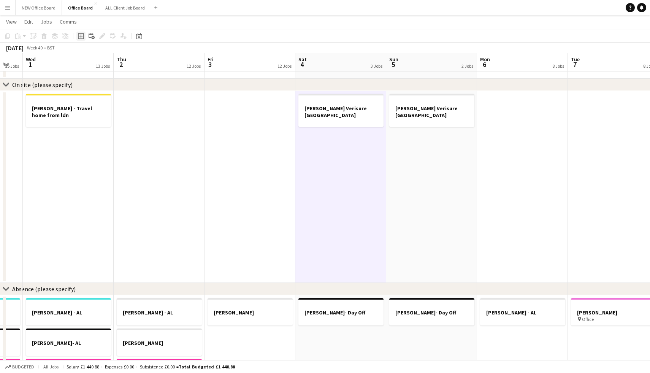
click at [82, 35] on icon "Add job" at bounding box center [81, 36] width 6 height 6
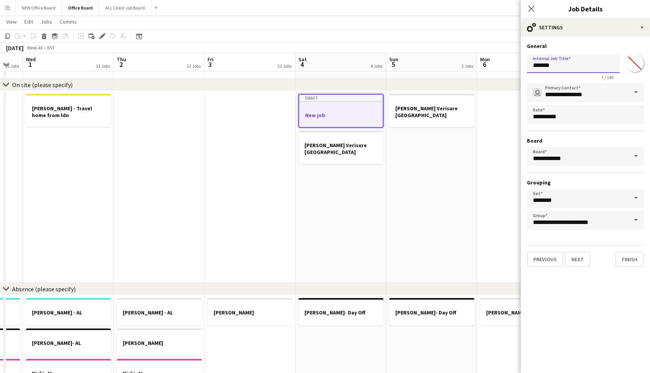
drag, startPoint x: 564, startPoint y: 65, endPoint x: 527, endPoint y: 63, distance: 36.9
click at [527, 63] on input "*******" at bounding box center [573, 63] width 93 height 19
type input "*"
type input "**********"
click at [629, 257] on button "Finish" at bounding box center [629, 259] width 29 height 15
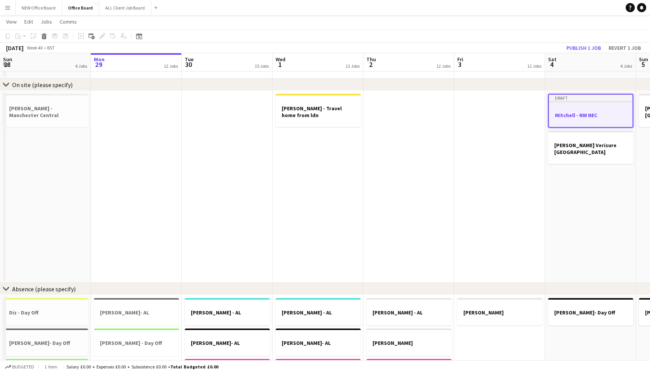
scroll to position [0, 250]
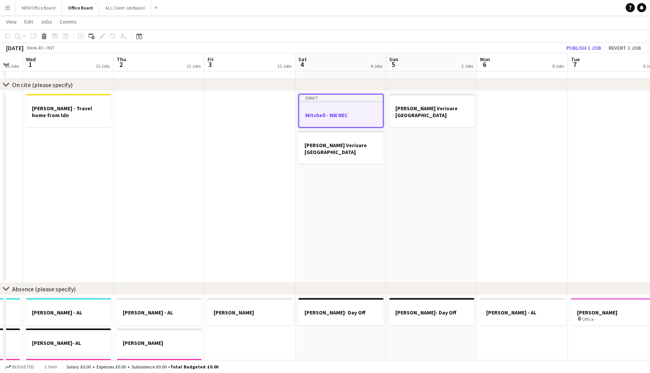
click at [437, 140] on app-date-cell "[PERSON_NAME] Verisure [GEOGRAPHIC_DATA]" at bounding box center [431, 187] width 91 height 192
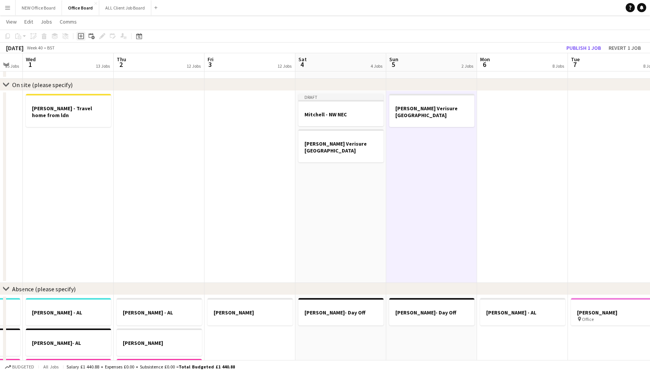
click at [80, 37] on icon "Add job" at bounding box center [81, 36] width 6 height 6
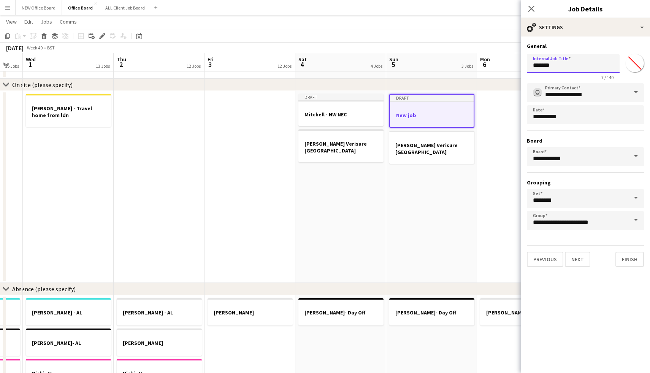
drag, startPoint x: 561, startPoint y: 67, endPoint x: 513, endPoint y: 59, distance: 48.6
click at [513, 59] on body "Menu Boards Boards Boards All jobs Status Workforce Workforce My Workforce Recr…" at bounding box center [325, 319] width 650 height 1847
type input "**********"
click at [631, 260] on button "Finish" at bounding box center [629, 259] width 29 height 15
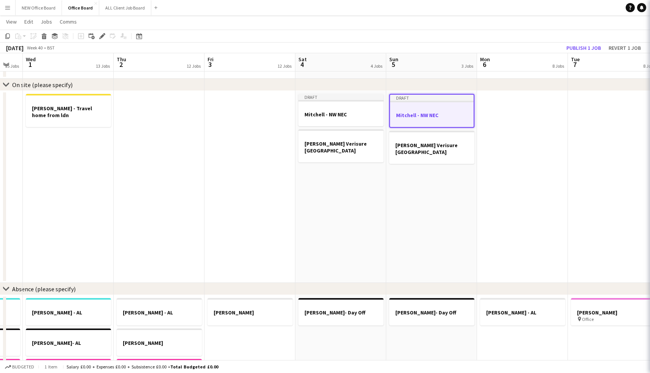
click at [521, 185] on app-date-cell at bounding box center [522, 187] width 91 height 192
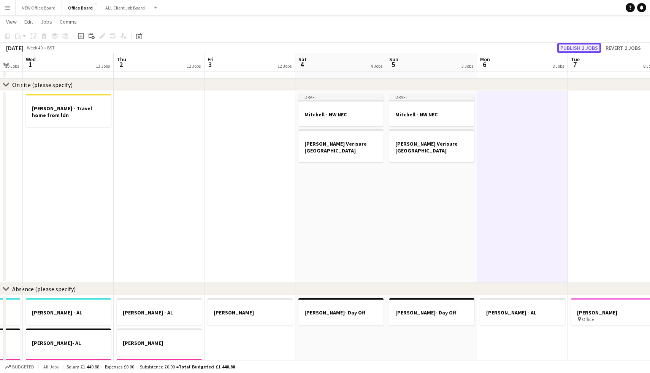
click at [573, 44] on button "Publish 2 jobs" at bounding box center [579, 48] width 44 height 10
